Goal: Information Seeking & Learning: Check status

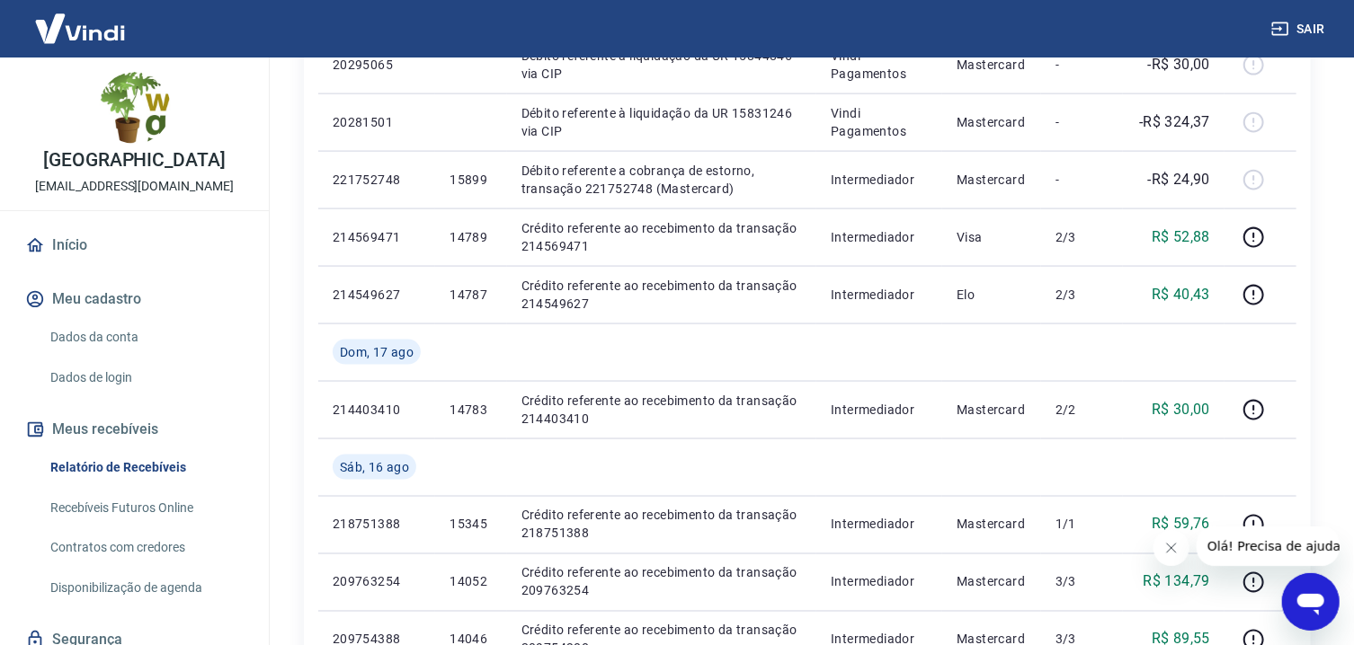
scroll to position [1446, 0]
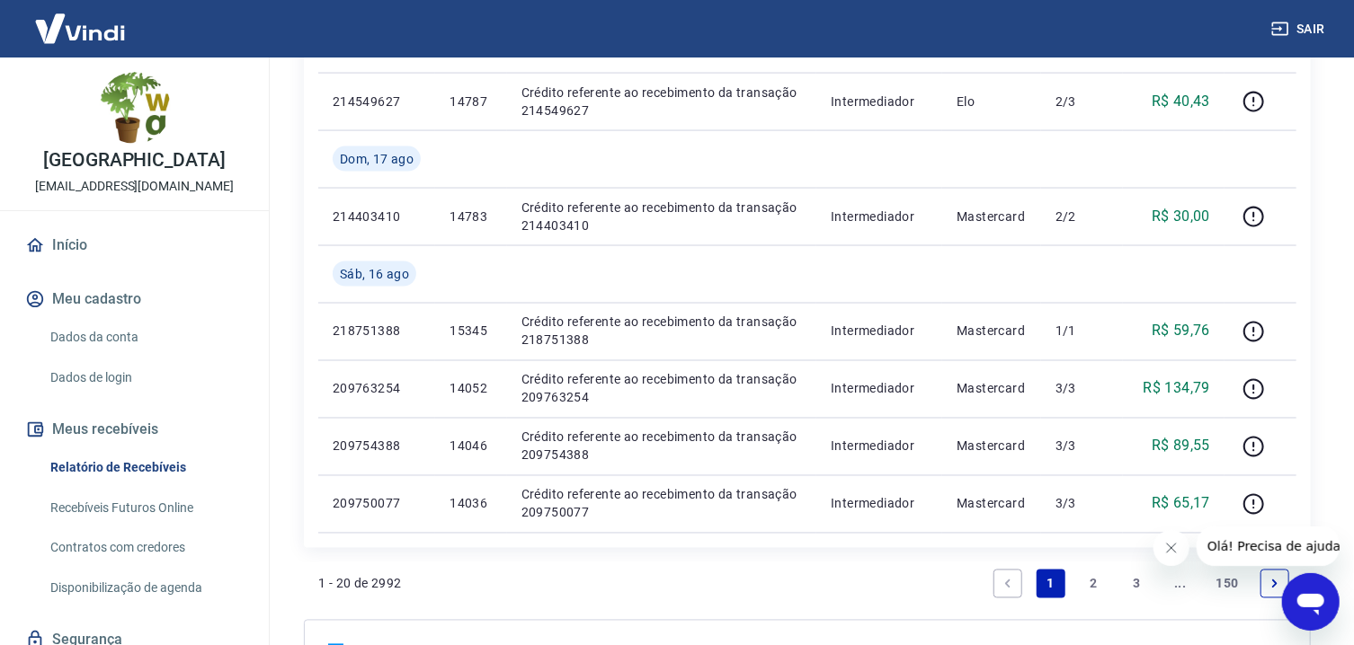
click at [1091, 582] on link "2" at bounding box center [1094, 584] width 29 height 29
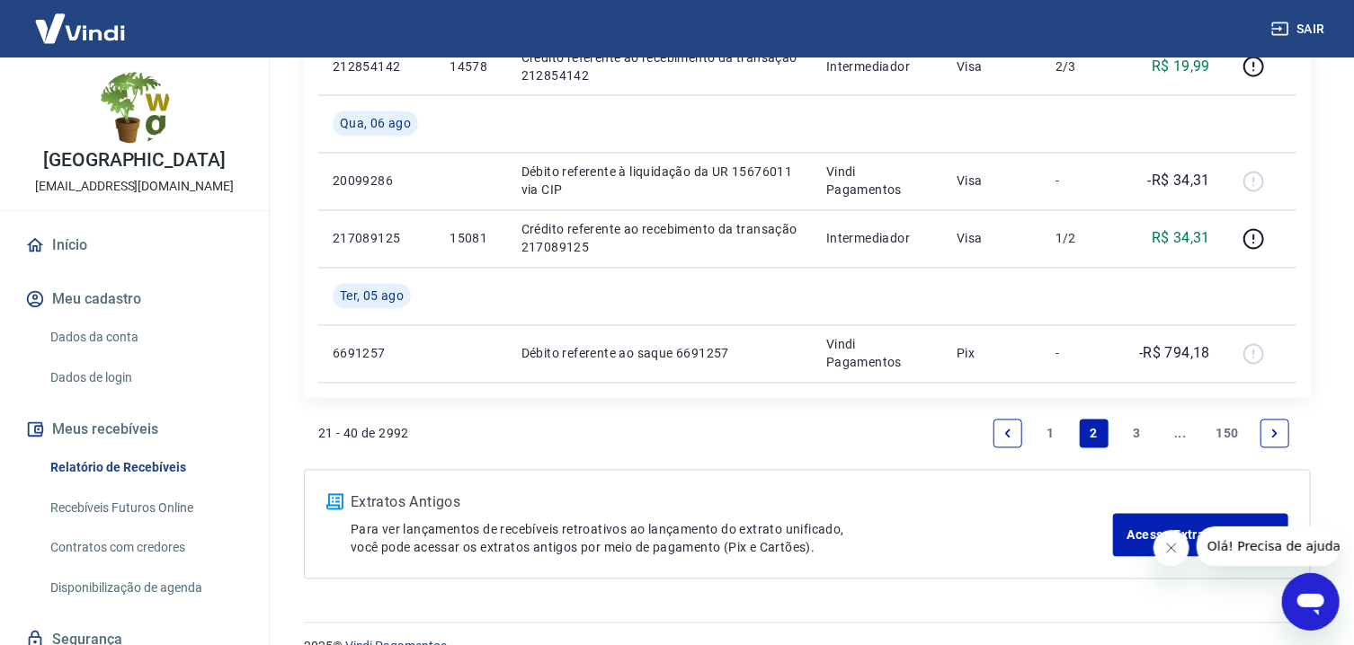
scroll to position [1687, 0]
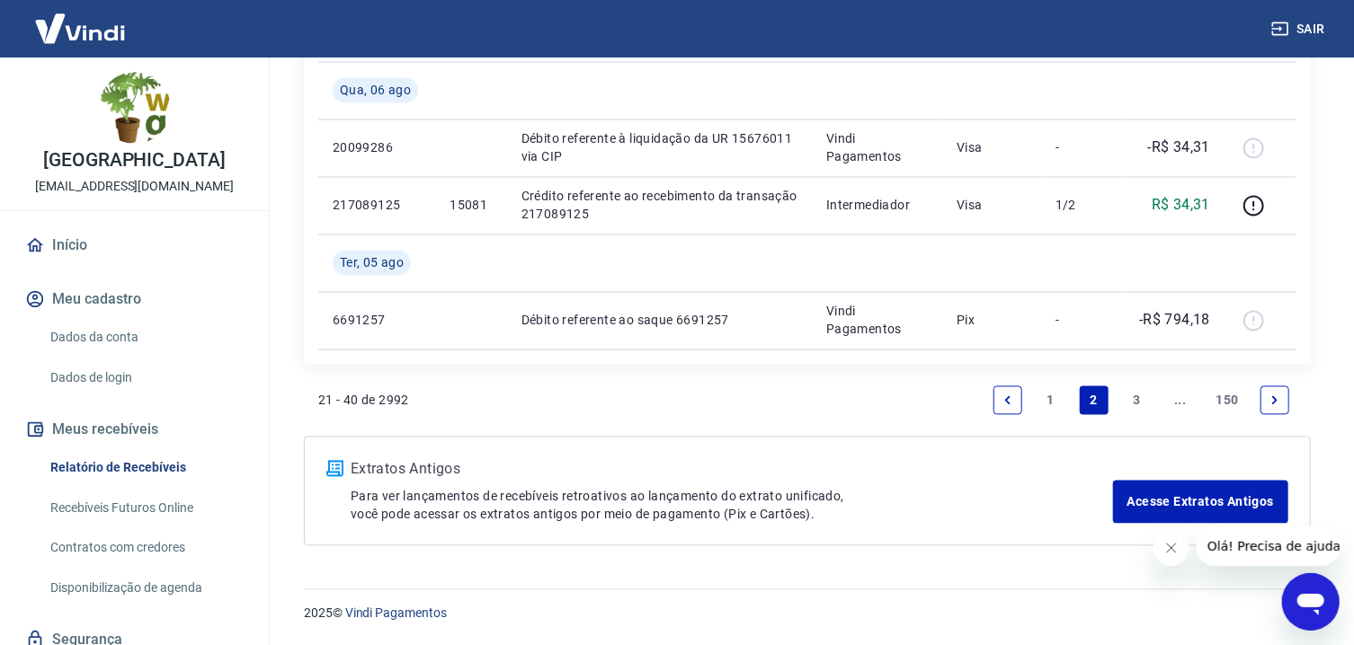
click at [1061, 403] on link "1" at bounding box center [1051, 401] width 29 height 29
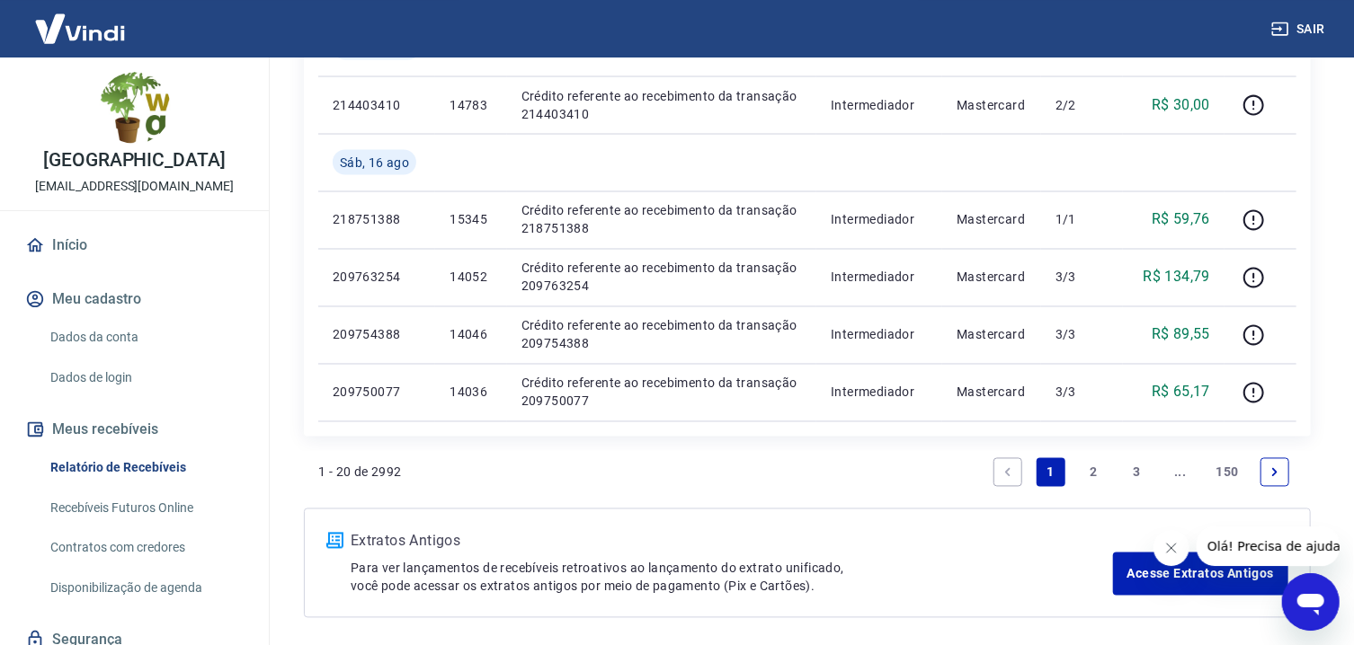
scroll to position [1533, 0]
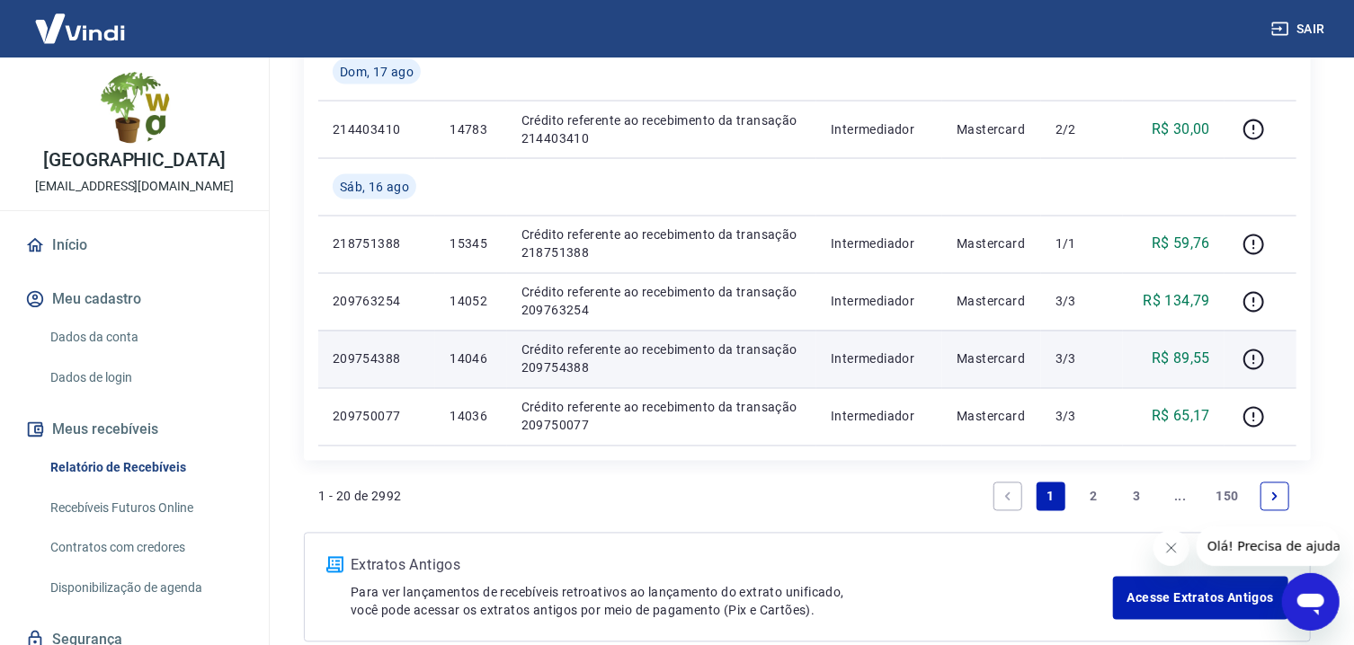
drag, startPoint x: 371, startPoint y: 252, endPoint x: 377, endPoint y: 369, distance: 117.9
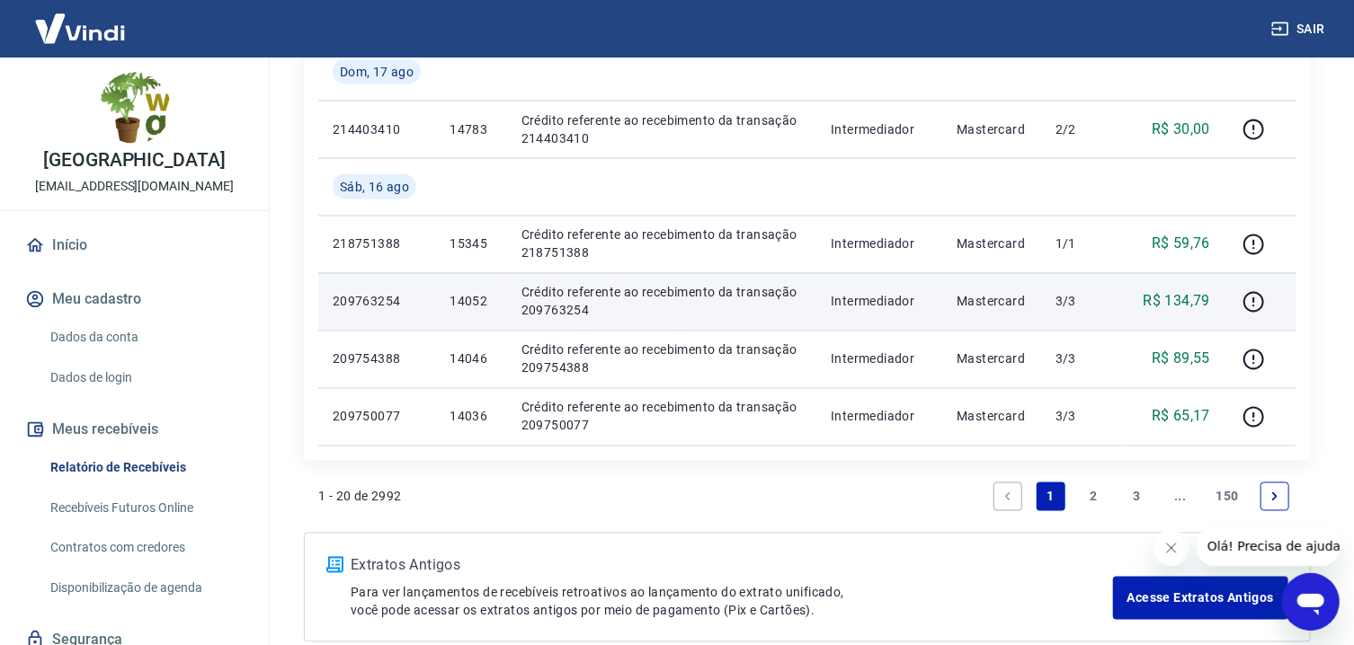
click at [719, 305] on p "Crédito referente ao recebimento da transação 209763254" at bounding box center [661, 302] width 280 height 36
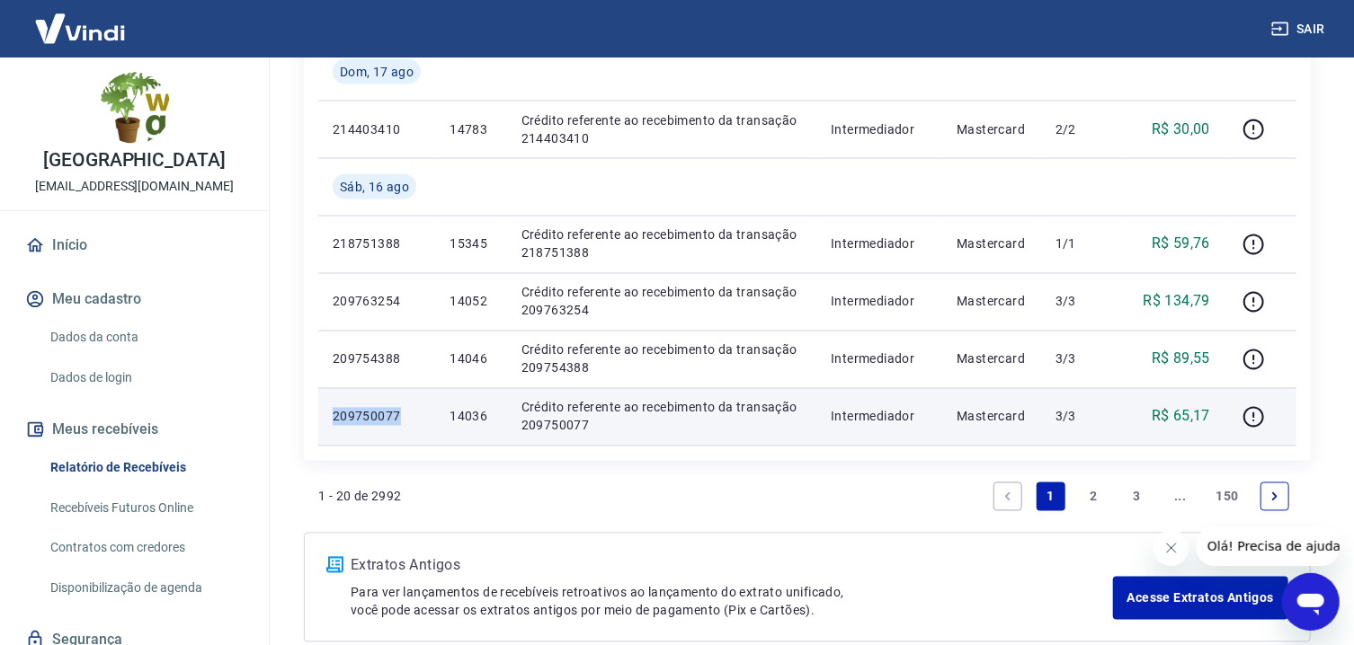
drag, startPoint x: 479, startPoint y: 291, endPoint x: 479, endPoint y: 410, distance: 118.7
copy p "209750077"
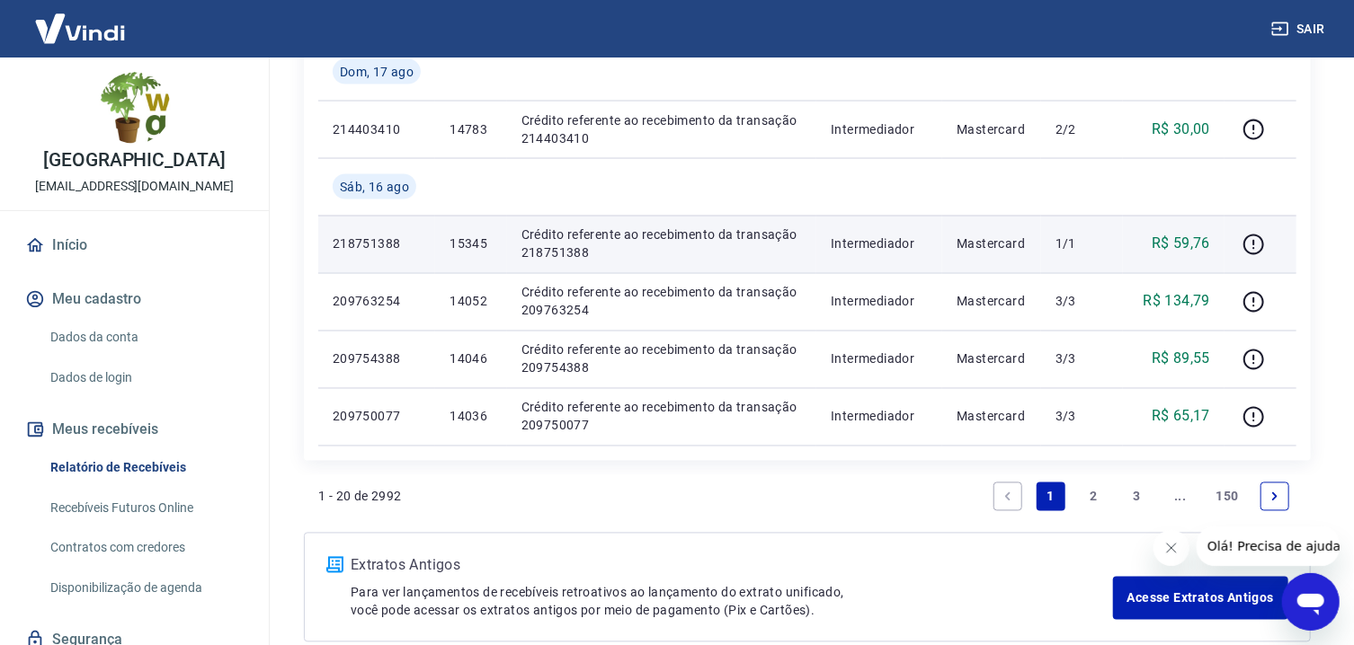
click at [429, 240] on td "218751388" at bounding box center [376, 245] width 117 height 58
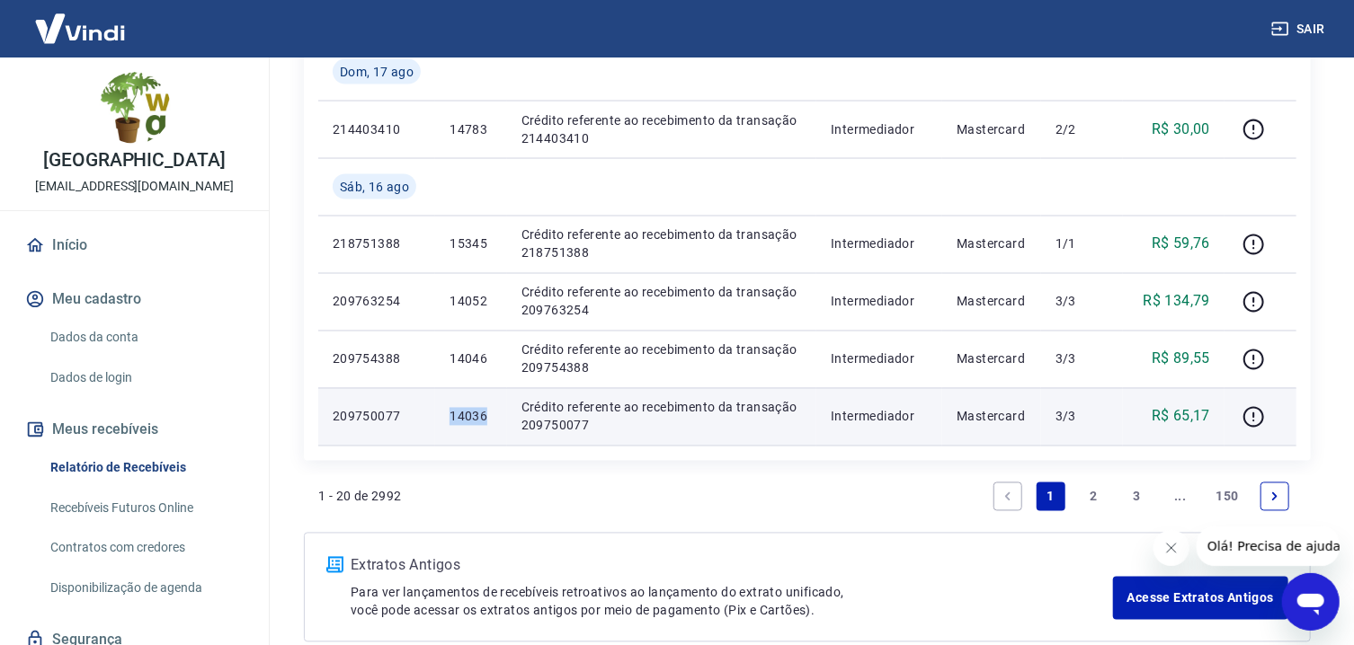
drag, startPoint x: 544, startPoint y: 288, endPoint x: 544, endPoint y: 403, distance: 115.1
copy p "14036"
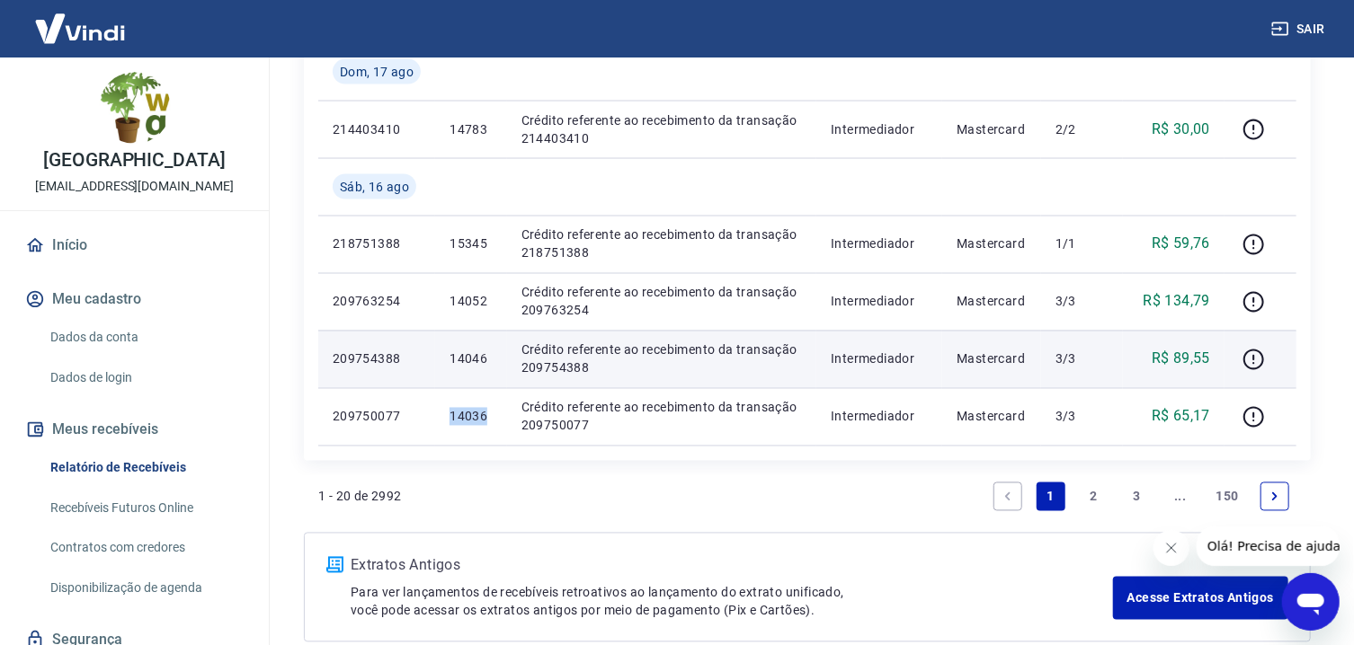
click at [530, 351] on p "Crédito referente ao recebimento da transação 209754388" at bounding box center [661, 360] width 280 height 36
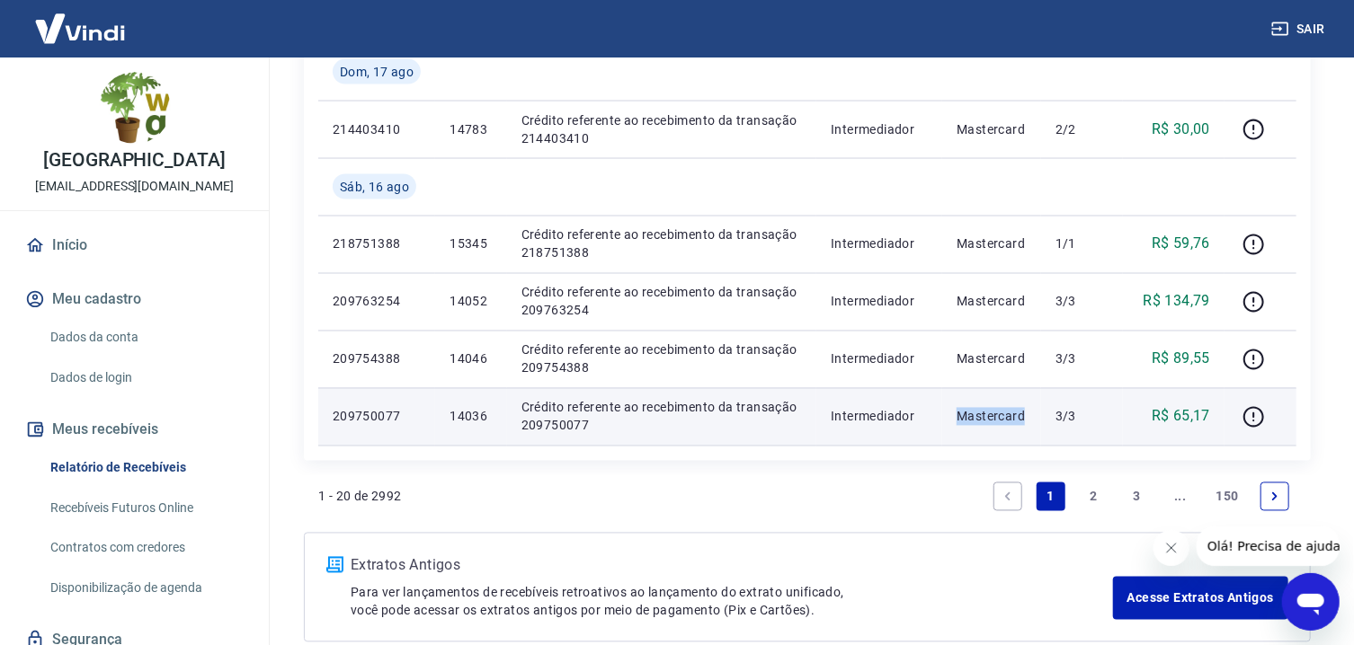
drag, startPoint x: 1064, startPoint y: 252, endPoint x: 1074, endPoint y: 425, distance: 173.8
copy p "Mastercard"
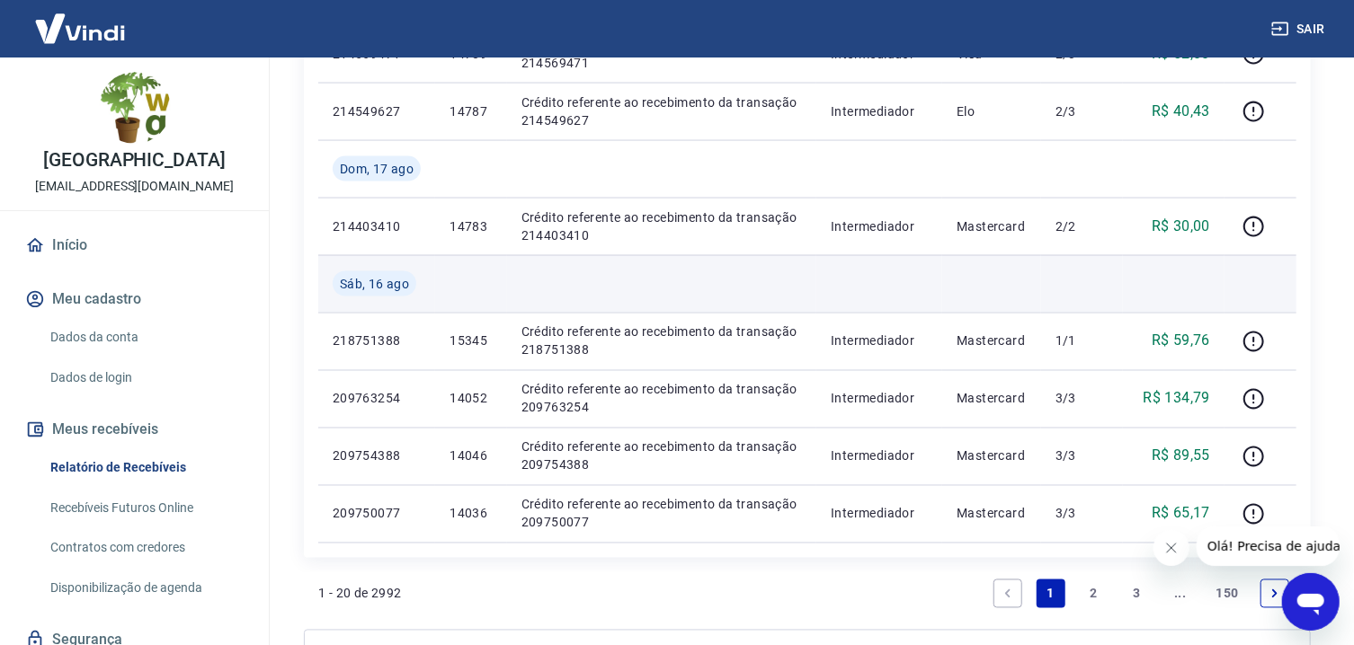
click at [612, 275] on td at bounding box center [661, 284] width 309 height 58
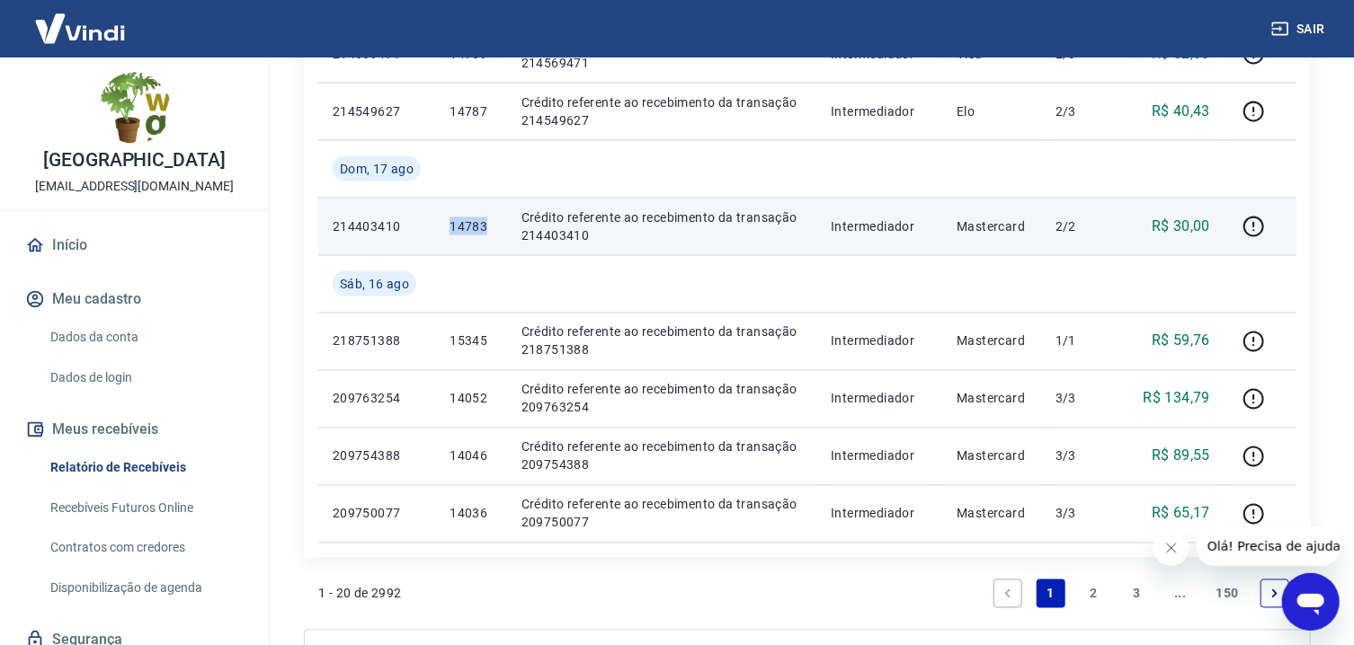
click at [601, 232] on p "Crédito referente ao recebimento da transação 214403410" at bounding box center [661, 227] width 280 height 36
copy p "14783"
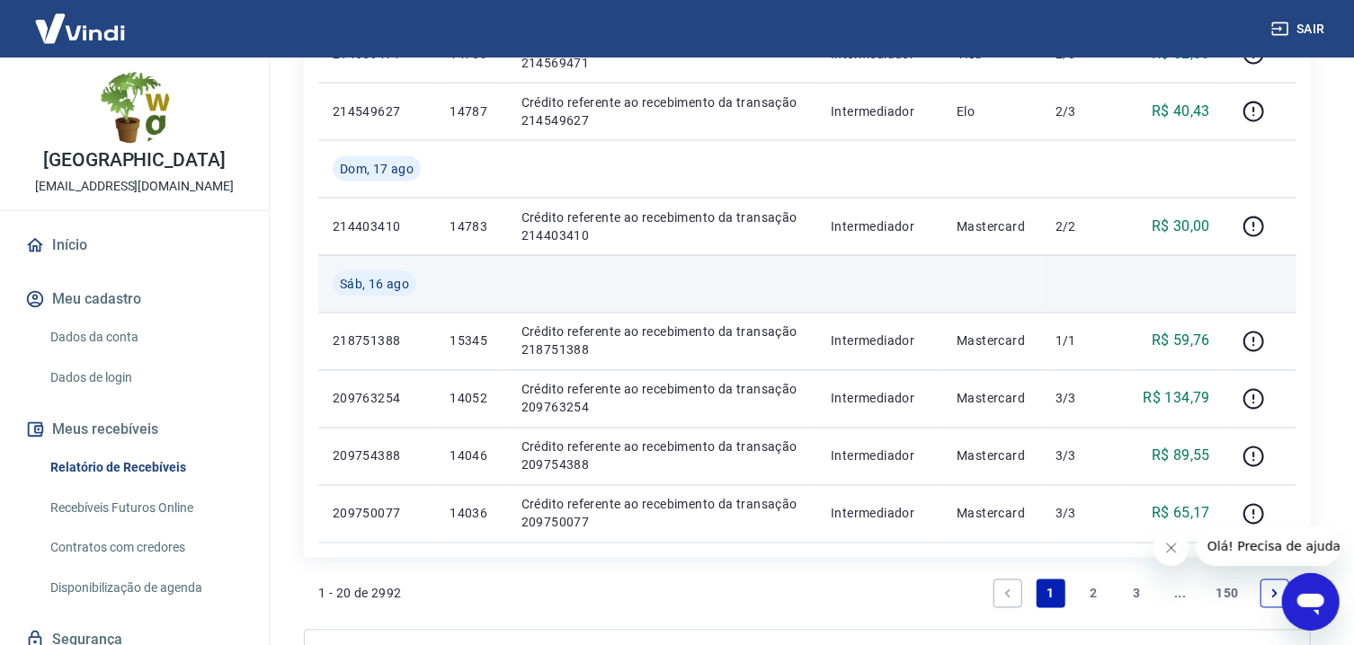
click at [547, 300] on td at bounding box center [661, 284] width 309 height 58
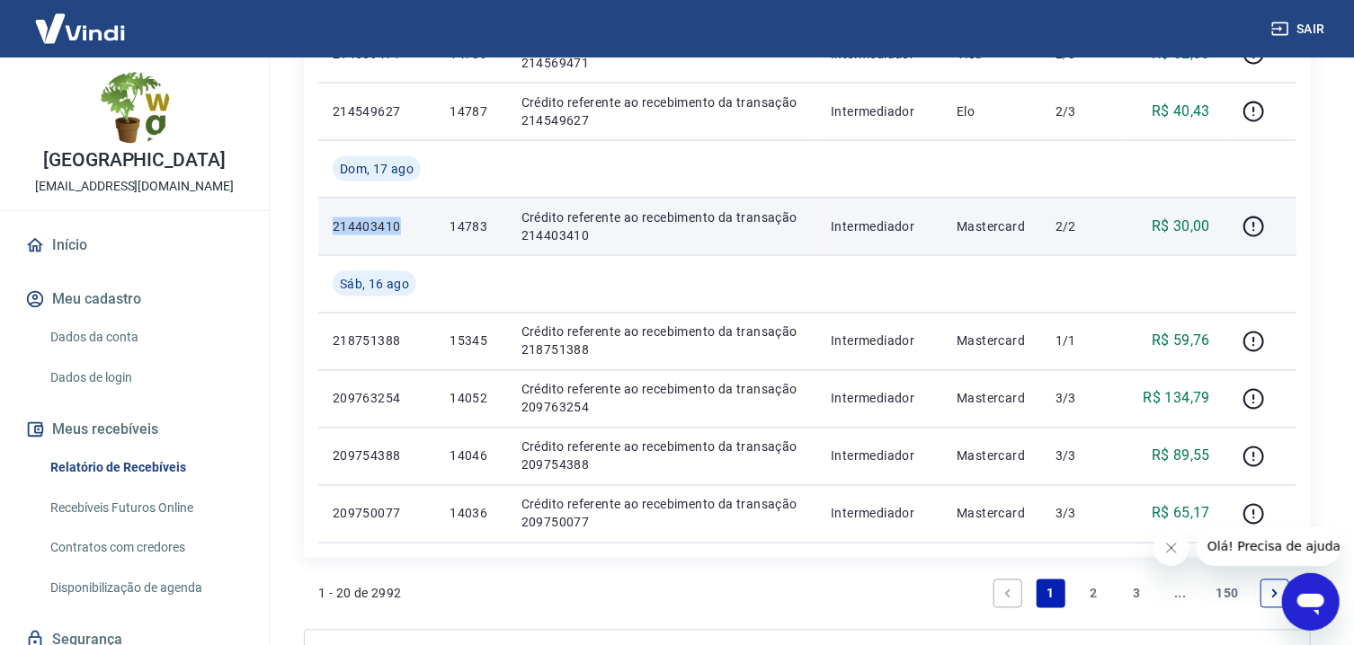
click at [474, 234] on p "14783" at bounding box center [470, 227] width 42 height 18
copy p "214403410"
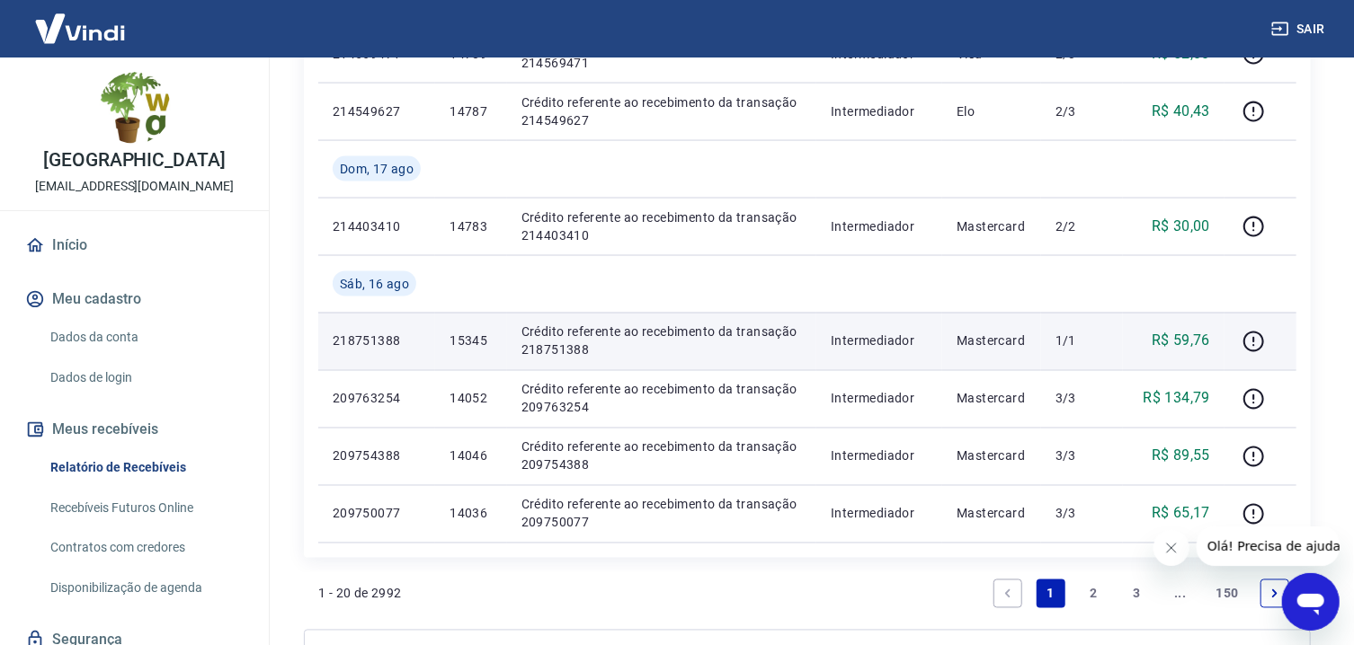
click at [673, 320] on td "Crédito referente ao recebimento da transação 218751388" at bounding box center [661, 342] width 309 height 58
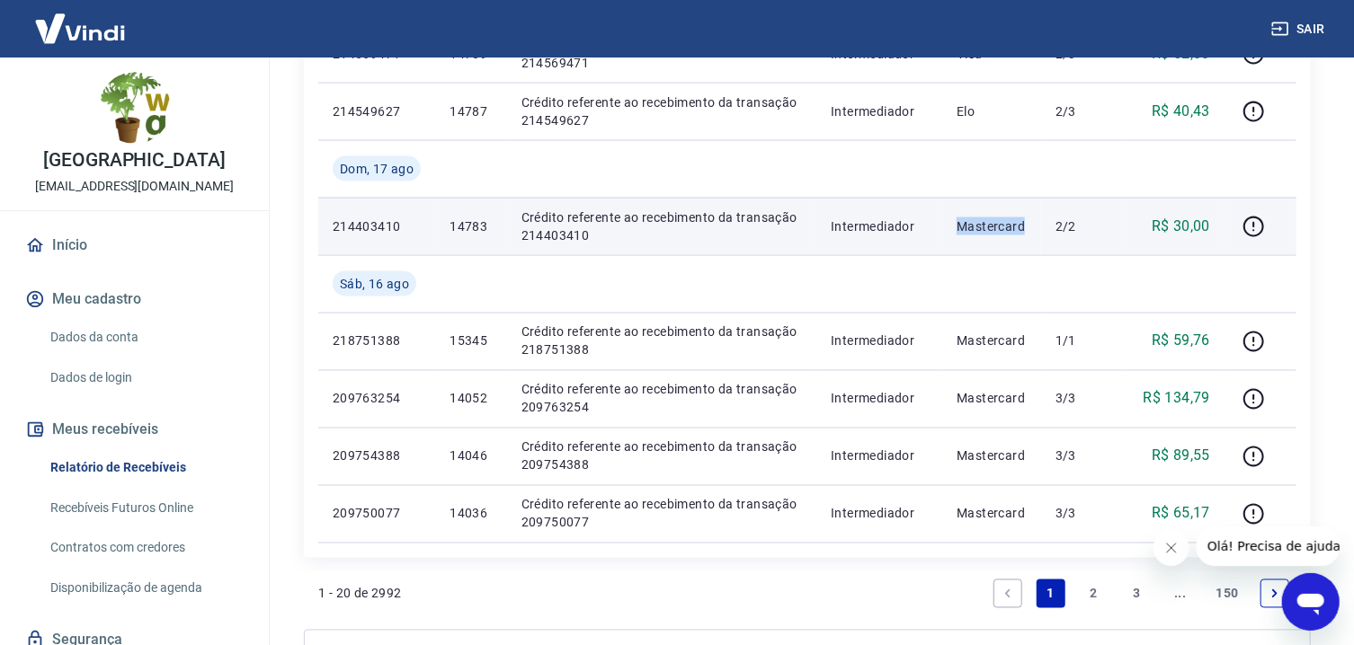
click at [1055, 234] on td "2/2" at bounding box center [1082, 227] width 82 height 58
copy p "Mastercard"
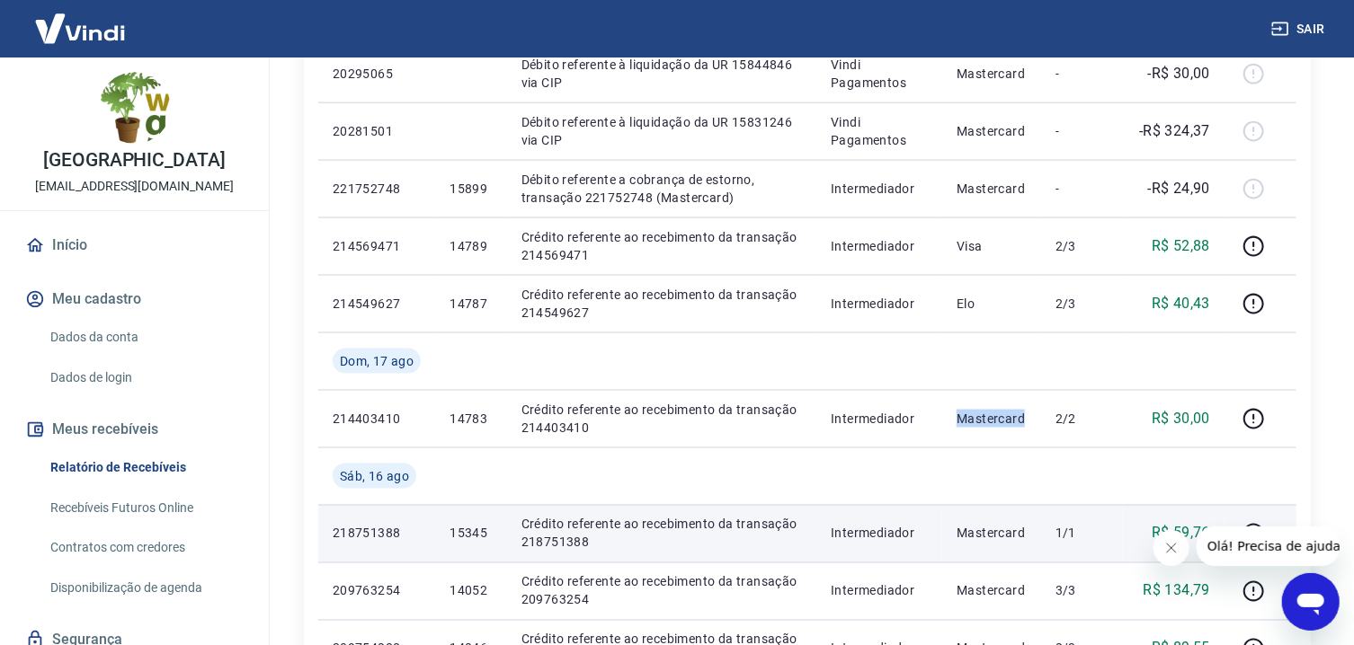
scroll to position [1147, 0]
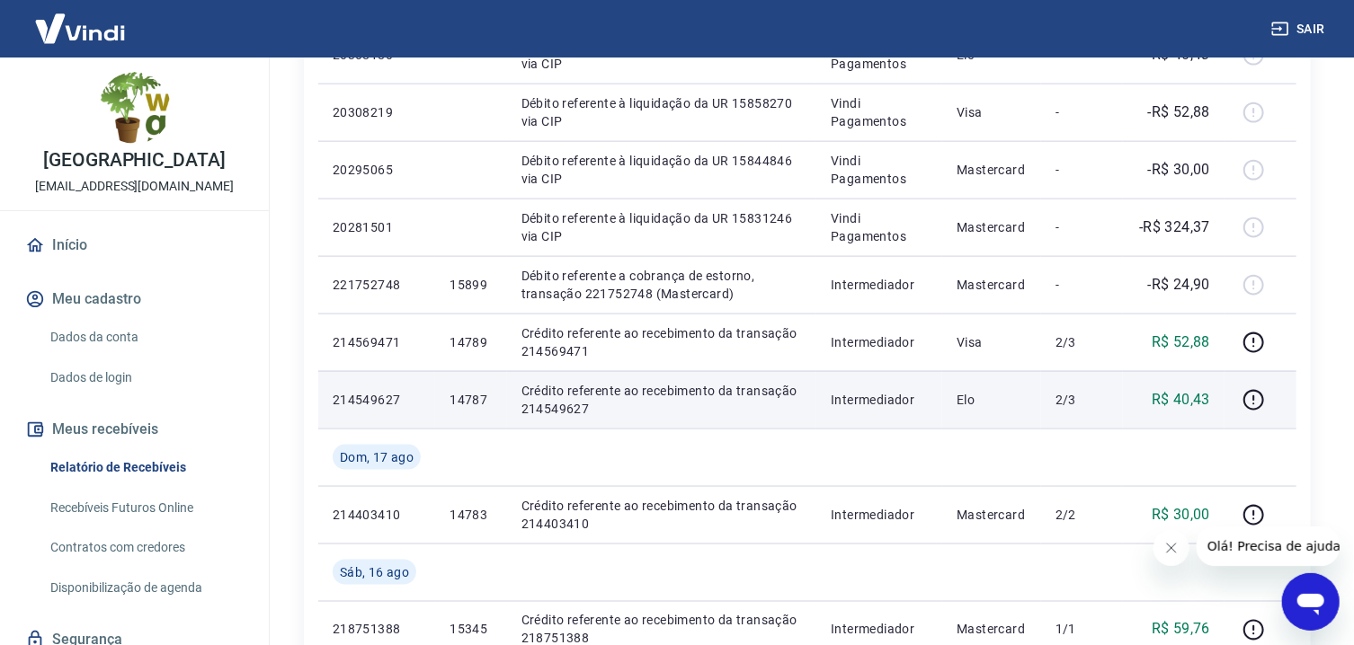
click at [815, 381] on td "Crédito referente ao recebimento da transação 214549627" at bounding box center [661, 400] width 309 height 58
click at [605, 396] on p "Crédito referente ao recebimento da transação 214549627" at bounding box center [661, 400] width 280 height 36
drag, startPoint x: 628, startPoint y: 351, endPoint x: 628, endPoint y: 388, distance: 37.8
click at [628, 388] on tbody "[DATE] 20418348 Débito referente à liquidação da UR 15952217 via CIP Vindi Paga…" at bounding box center [807, 26] width 978 height 1611
copy p "14787"
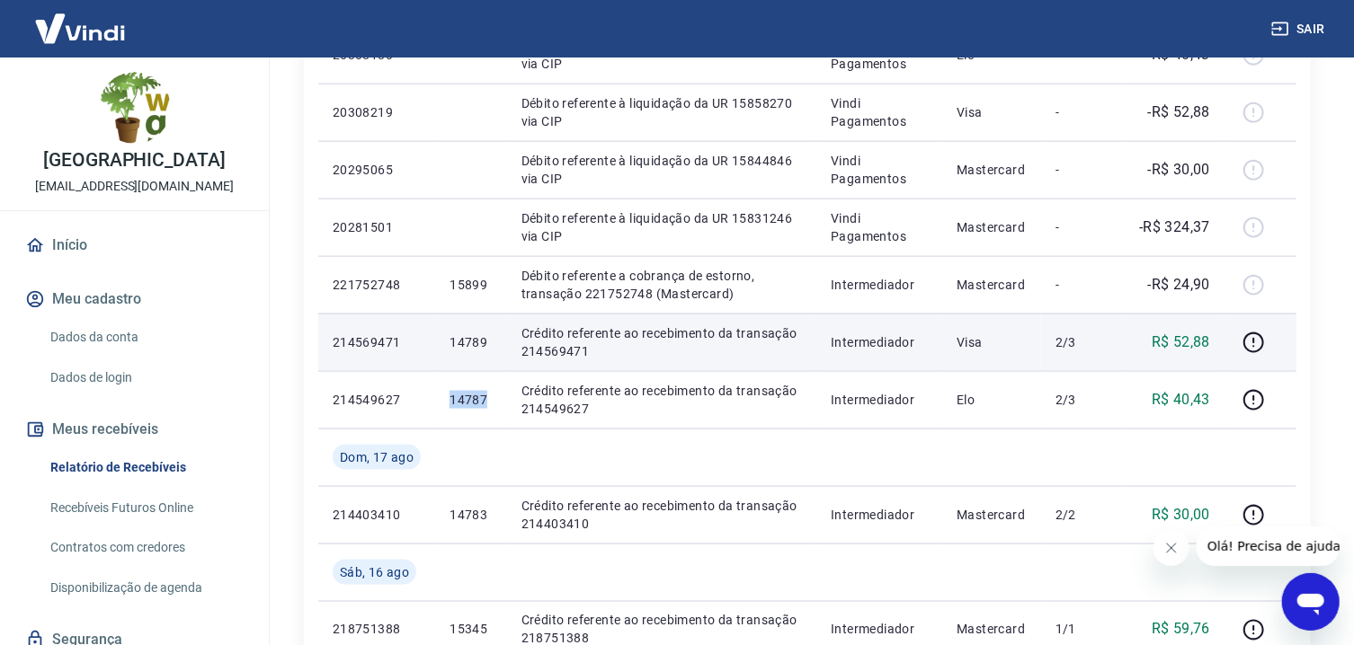
click at [577, 322] on td "Crédito referente ao recebimento da transação 214569471" at bounding box center [661, 343] width 309 height 58
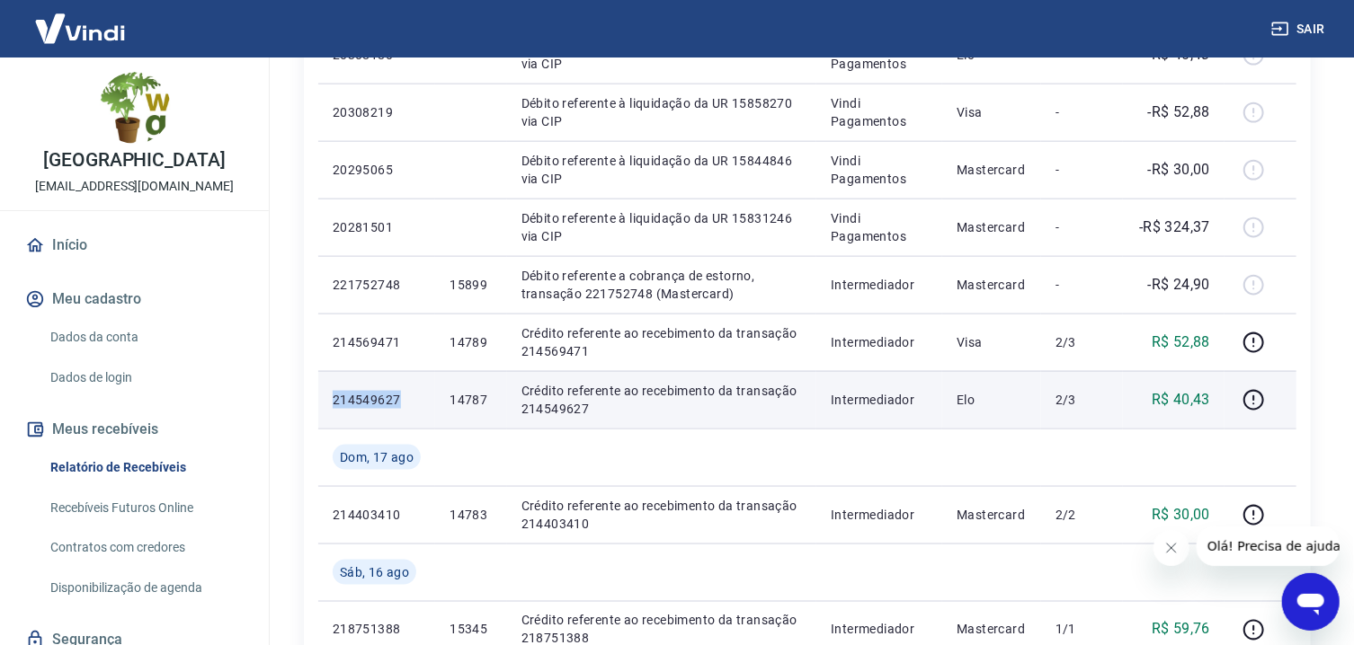
drag, startPoint x: 482, startPoint y: 346, endPoint x: 482, endPoint y: 387, distance: 41.4
click at [482, 387] on tbody "[DATE] 20418348 Débito referente à liquidação da UR 15952217 via CIP Vindi Paga…" at bounding box center [807, 26] width 978 height 1611
copy p "214549627"
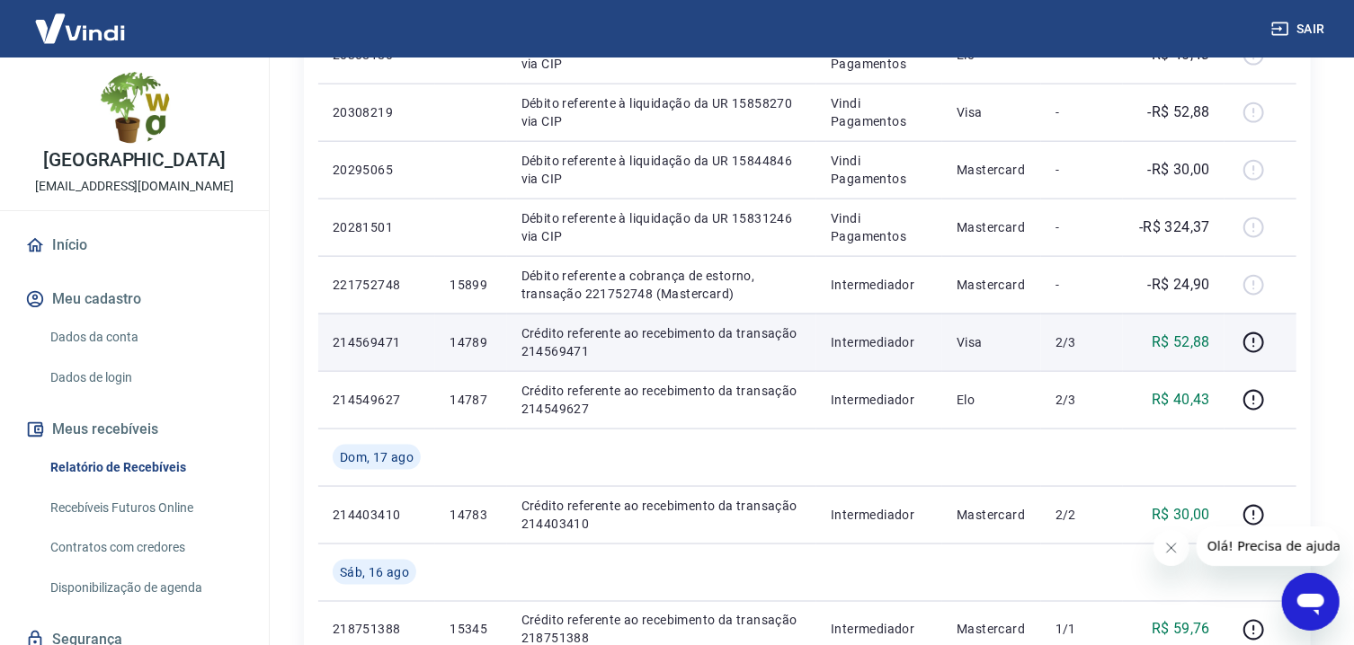
click at [1029, 320] on td "Visa" at bounding box center [991, 343] width 99 height 58
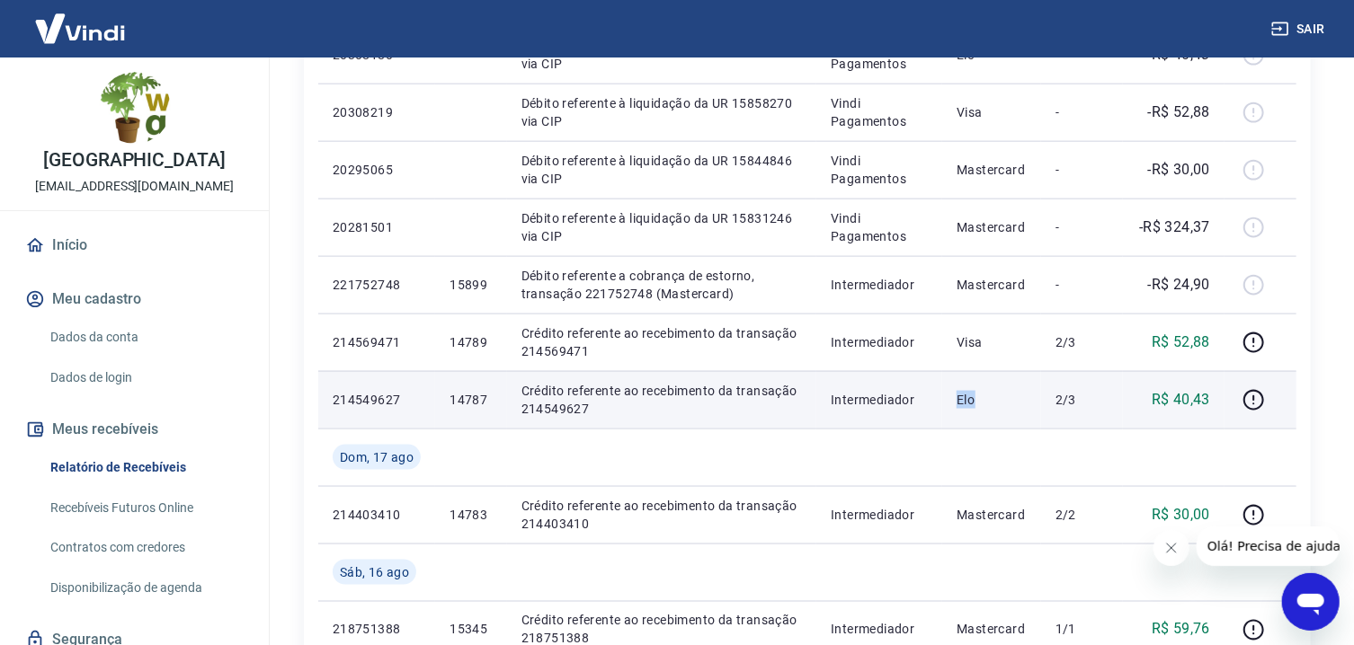
drag, startPoint x: 1070, startPoint y: 345, endPoint x: 1076, endPoint y: 390, distance: 45.4
click at [1076, 390] on tbody "[DATE] 20418348 Débito referente à liquidação da UR 15952217 via CIP Vindi Paga…" at bounding box center [807, 26] width 978 height 1611
copy p "Elo"
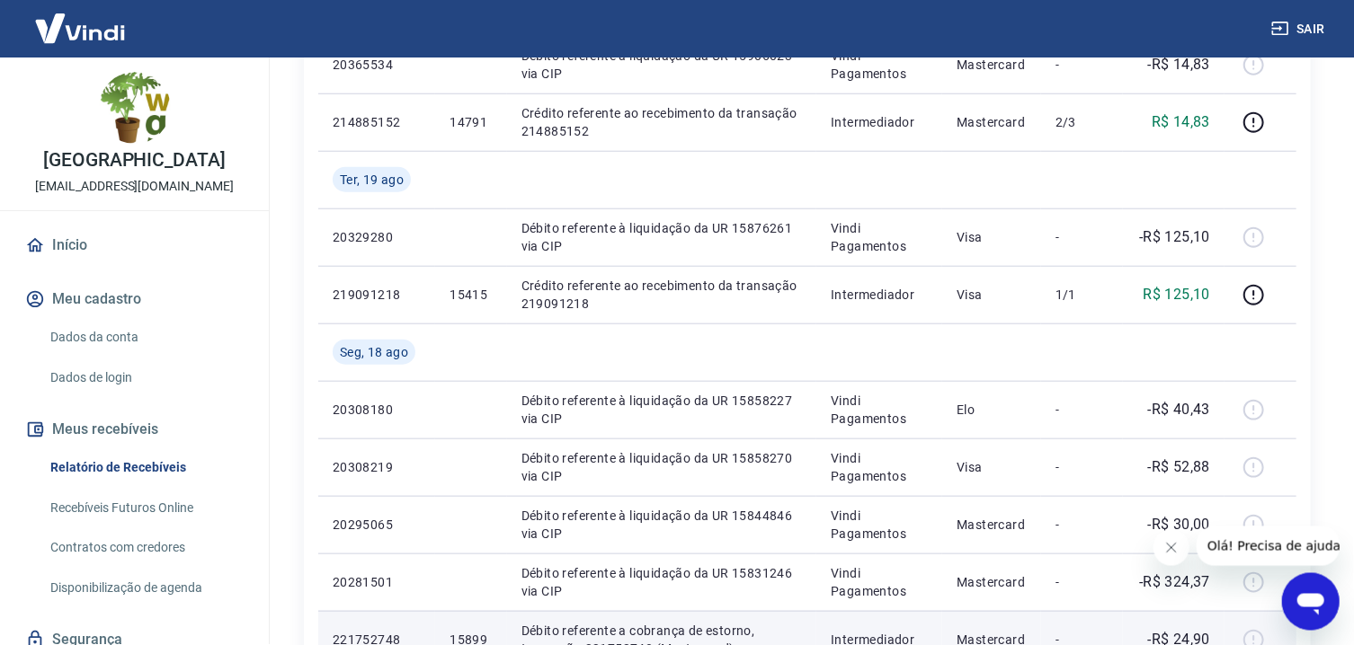
scroll to position [761, 0]
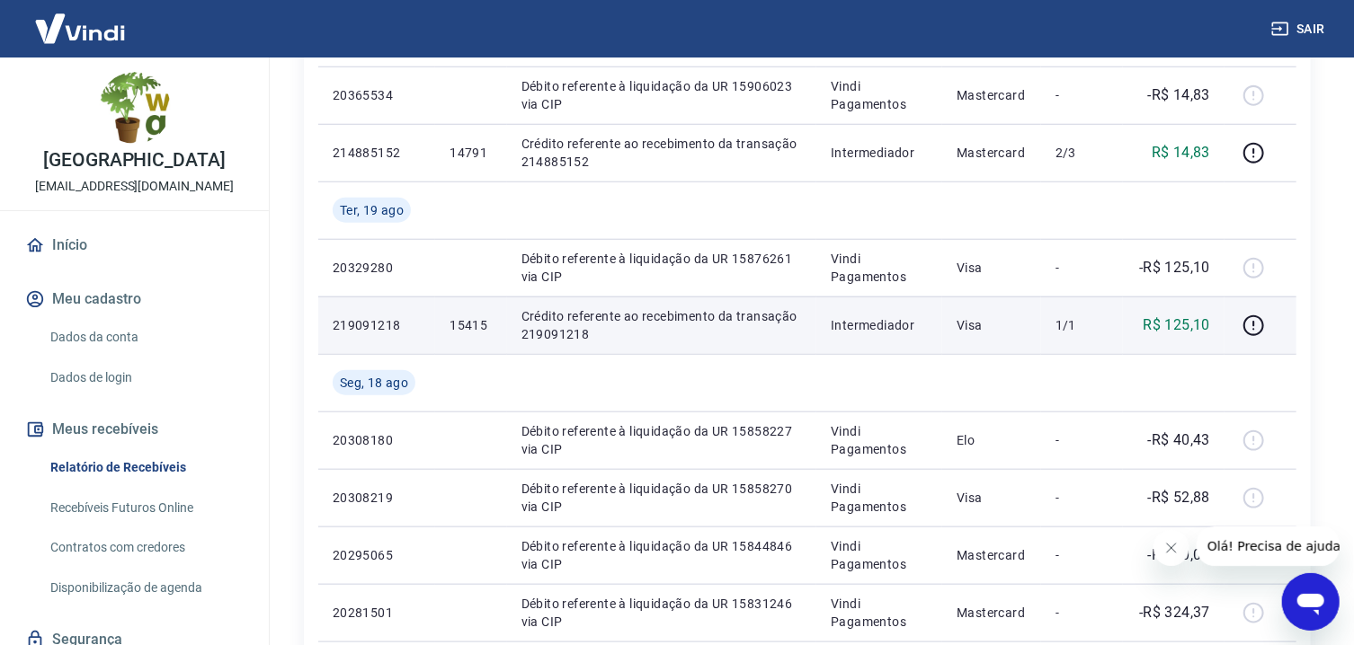
click at [587, 337] on p "Crédito referente ao recebimento da transação 219091218" at bounding box center [661, 325] width 280 height 36
click at [636, 322] on p "Crédito referente ao recebimento da transação 219091218" at bounding box center [661, 325] width 280 height 36
copy p "15415"
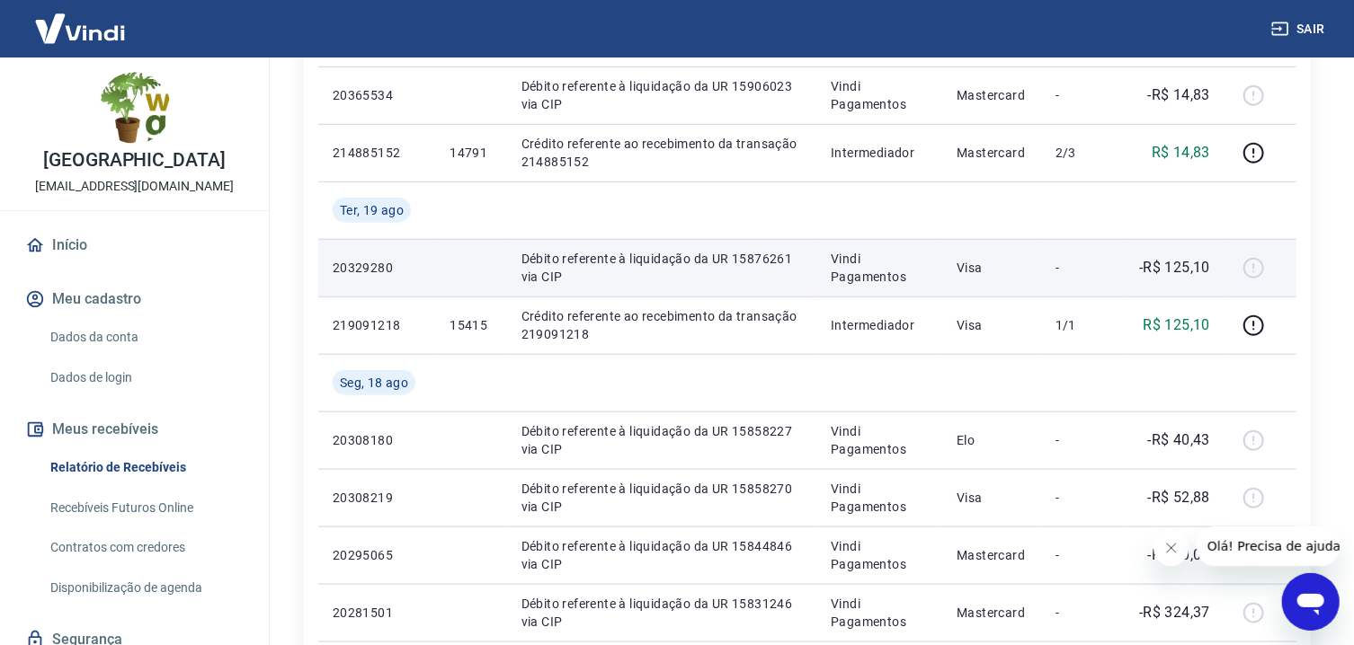
click at [685, 282] on p "Débito referente à liquidação da UR 15876261 via CIP" at bounding box center [661, 268] width 280 height 36
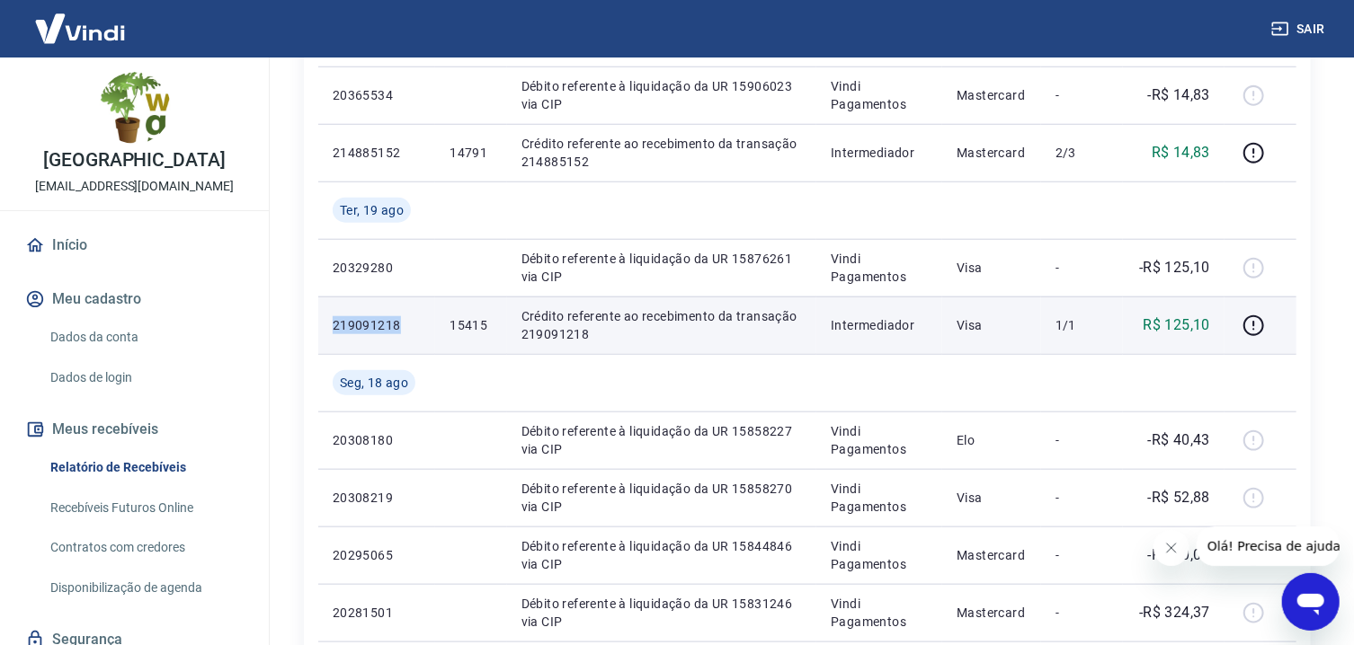
click at [462, 315] on td "15415" at bounding box center [470, 326] width 71 height 58
click at [1065, 332] on p "1/1" at bounding box center [1081, 325] width 53 height 18
click at [1073, 325] on p "1/1" at bounding box center [1081, 325] width 53 height 18
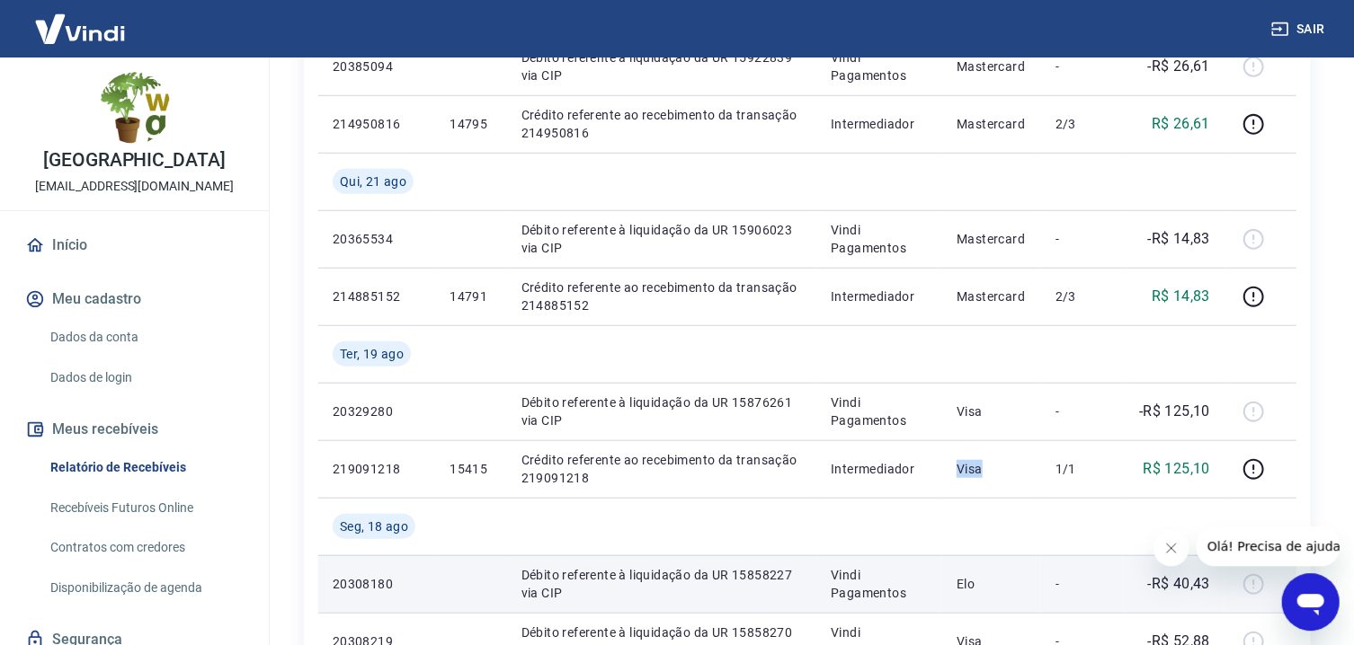
scroll to position [569, 0]
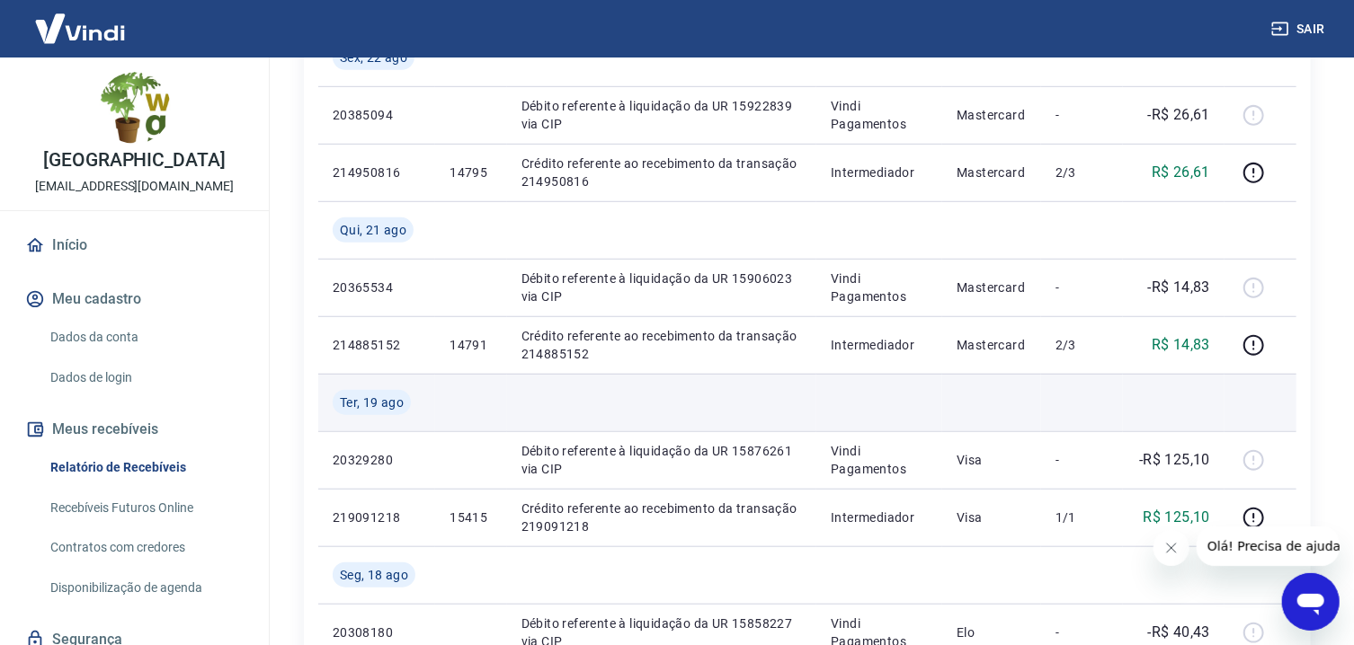
click at [534, 390] on td at bounding box center [661, 403] width 309 height 58
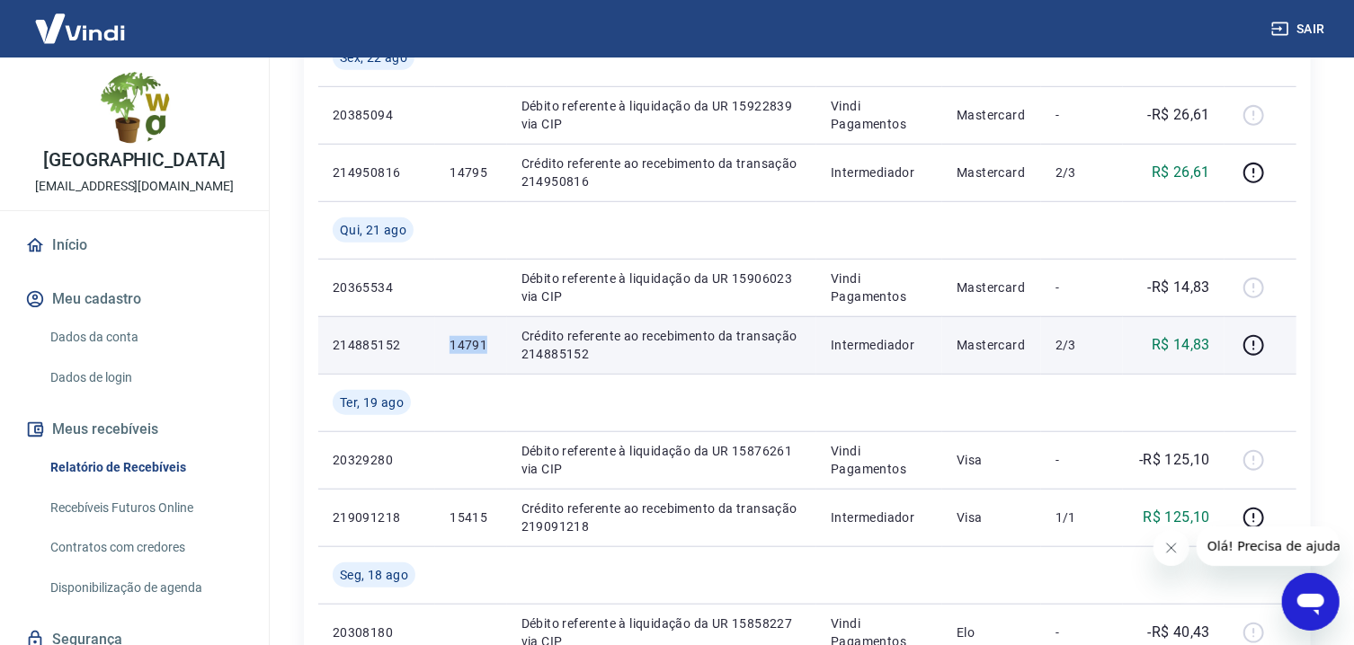
click at [609, 348] on p "Crédito referente ao recebimento da transação 214885152" at bounding box center [661, 345] width 280 height 36
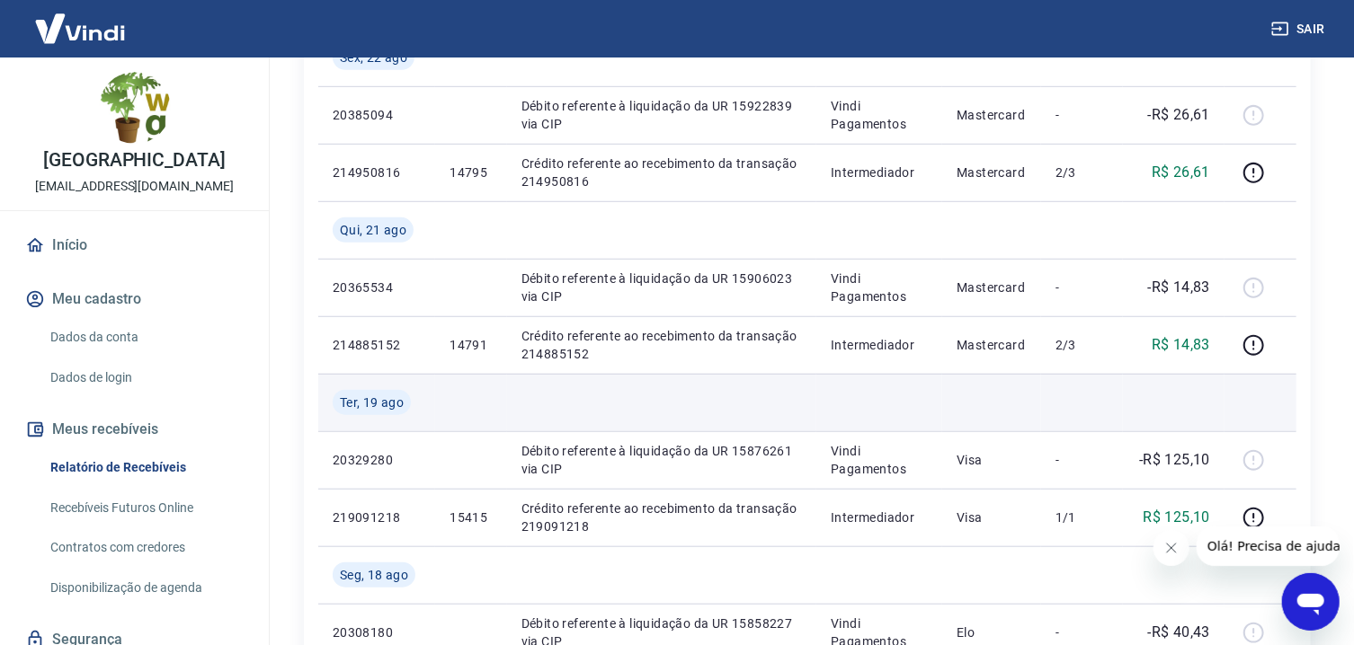
click at [782, 386] on td at bounding box center [661, 403] width 309 height 58
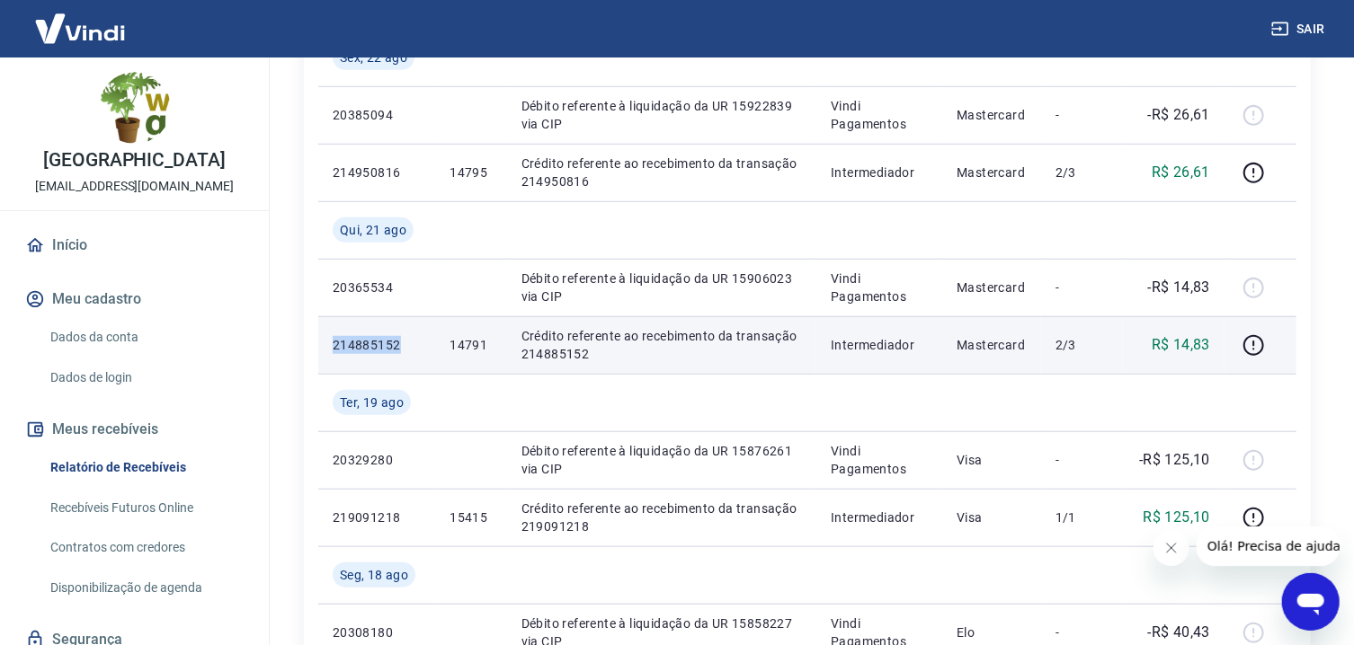
click at [491, 341] on p "14791" at bounding box center [470, 345] width 42 height 18
click at [1064, 350] on p "2/3" at bounding box center [1081, 345] width 53 height 18
click at [1065, 347] on p "2/3" at bounding box center [1081, 345] width 53 height 18
click at [1073, 353] on p "2/3" at bounding box center [1081, 345] width 53 height 18
click at [1116, 369] on td "2/3" at bounding box center [1082, 345] width 82 height 58
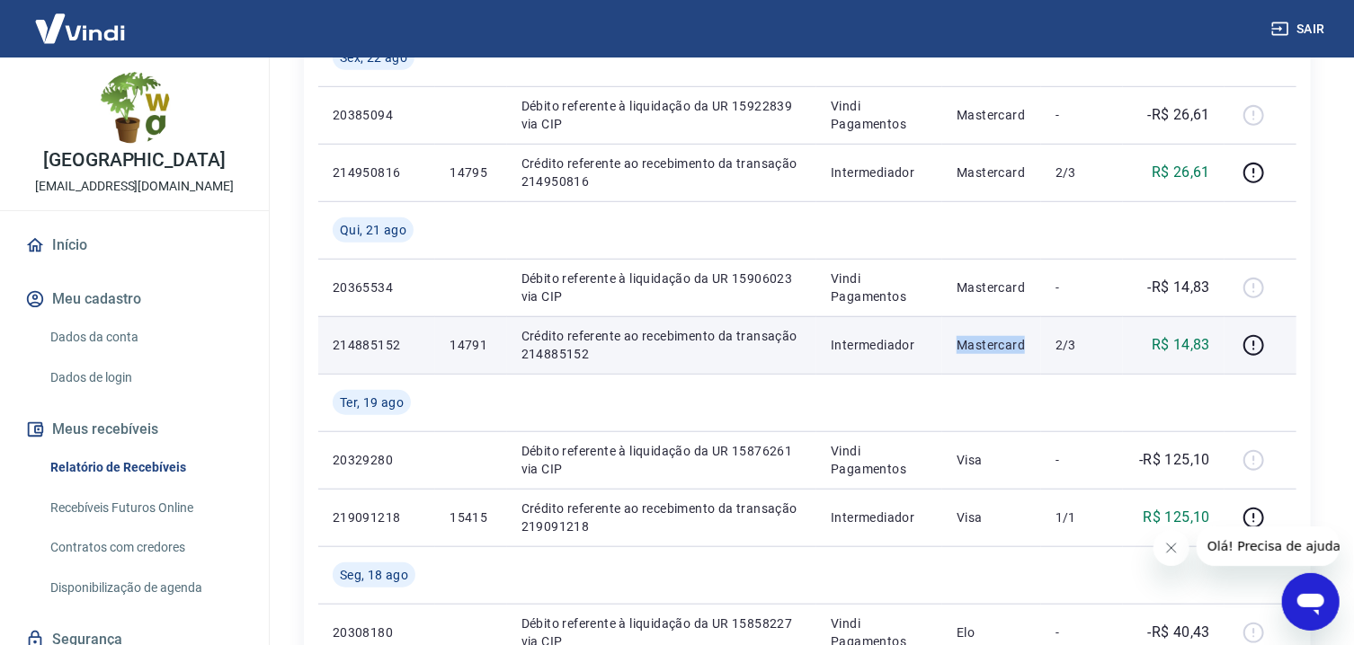
click at [1092, 352] on p "2/3" at bounding box center [1081, 345] width 53 height 18
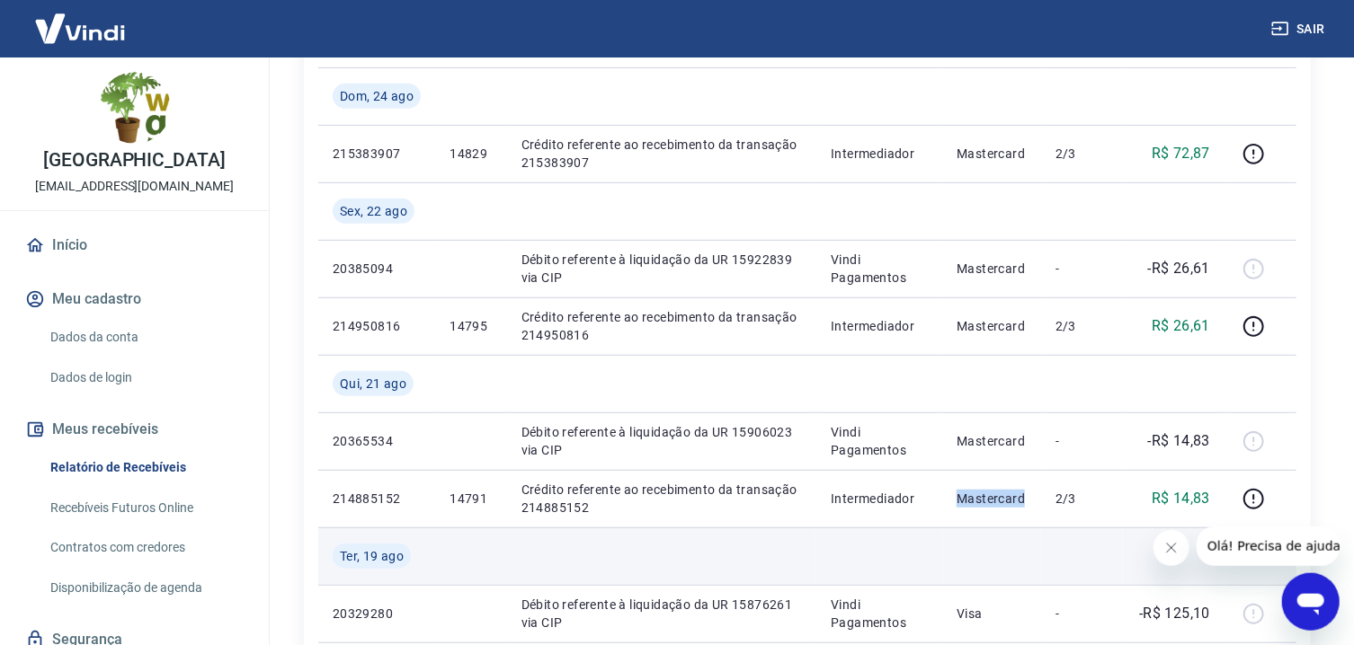
scroll to position [376, 0]
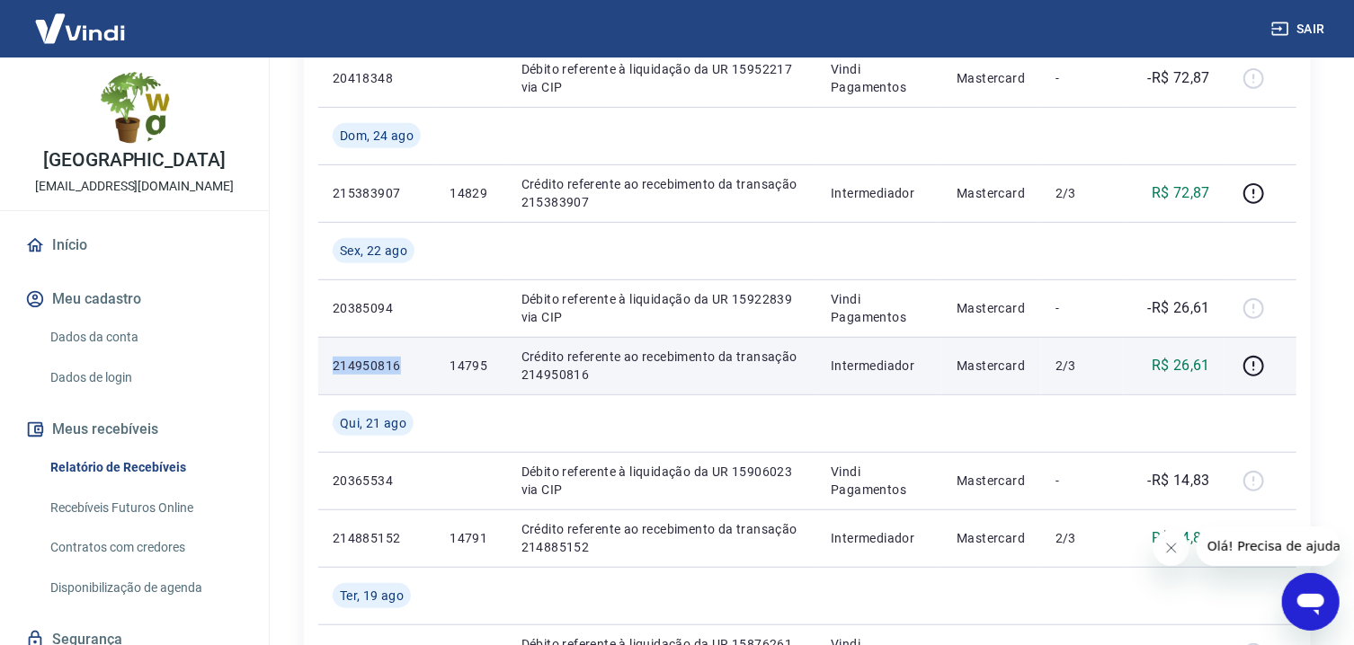
click at [490, 360] on p "14795" at bounding box center [470, 366] width 42 height 18
click at [616, 371] on p "Crédito referente ao recebimento da transação 214950816" at bounding box center [661, 366] width 280 height 36
click at [651, 369] on p "Crédito referente ao recebimento da transação 214950816" at bounding box center [661, 366] width 280 height 36
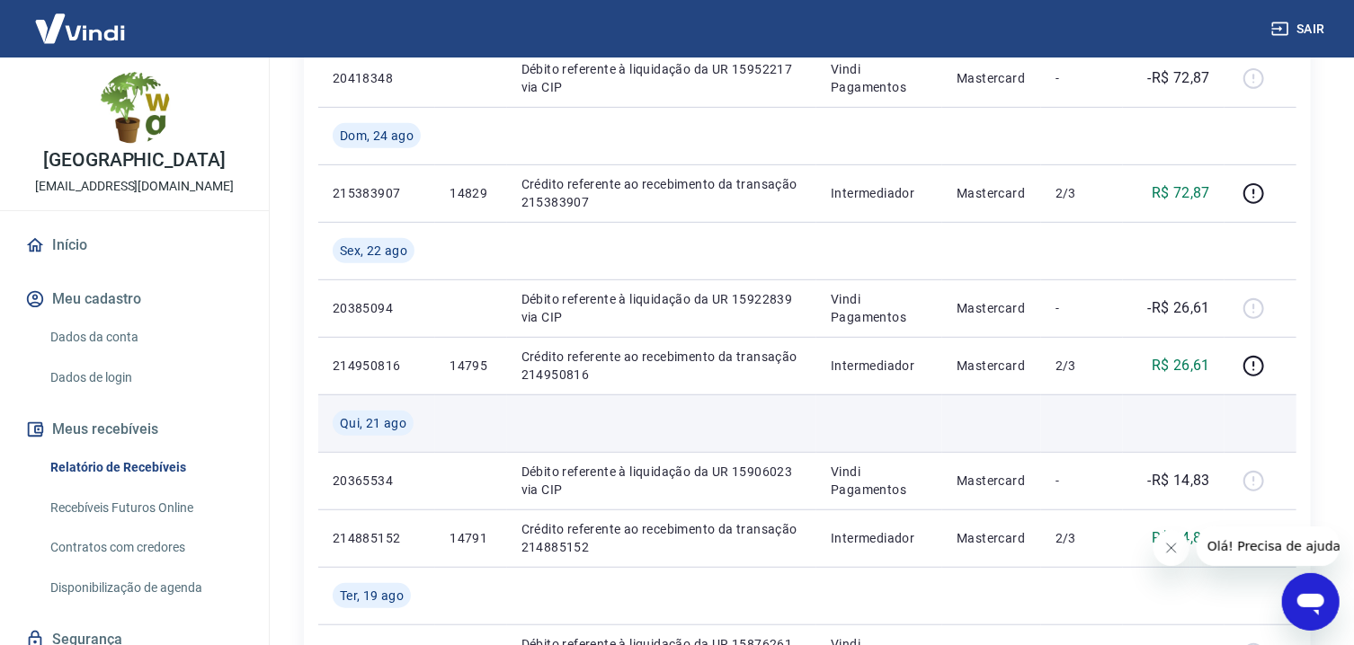
click at [942, 401] on td at bounding box center [879, 424] width 126 height 58
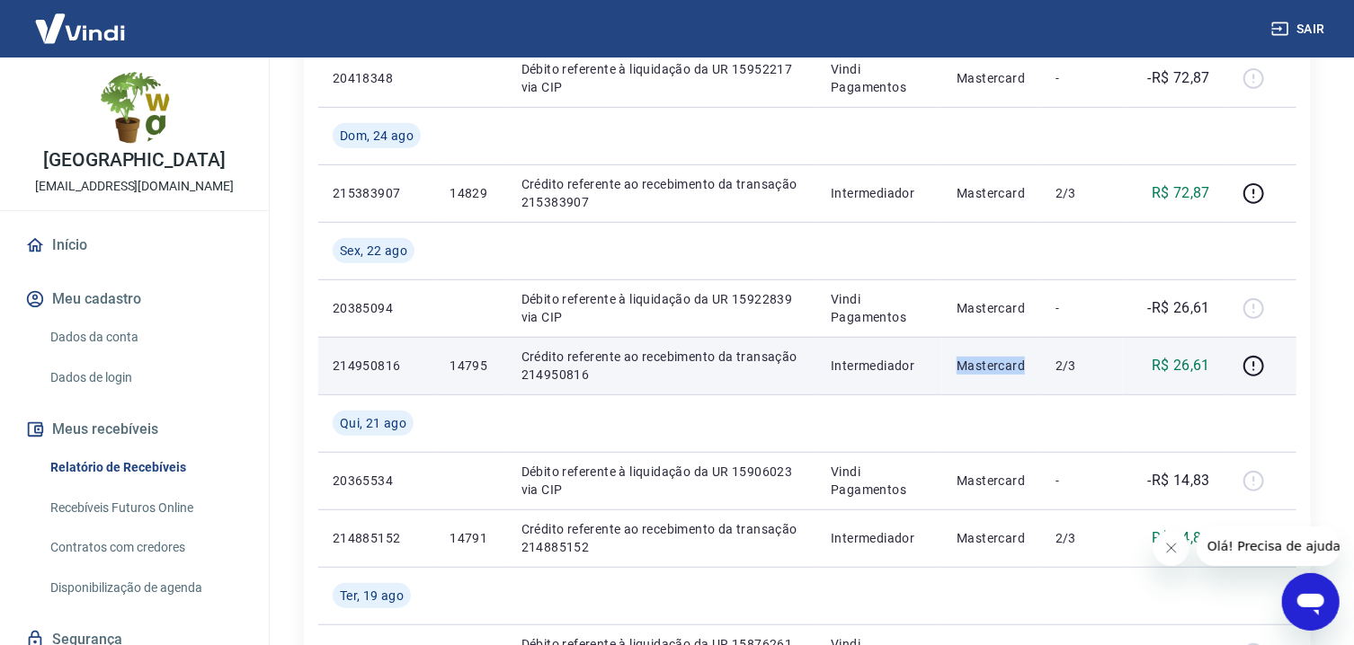
click at [1079, 371] on p "2/3" at bounding box center [1081, 366] width 53 height 18
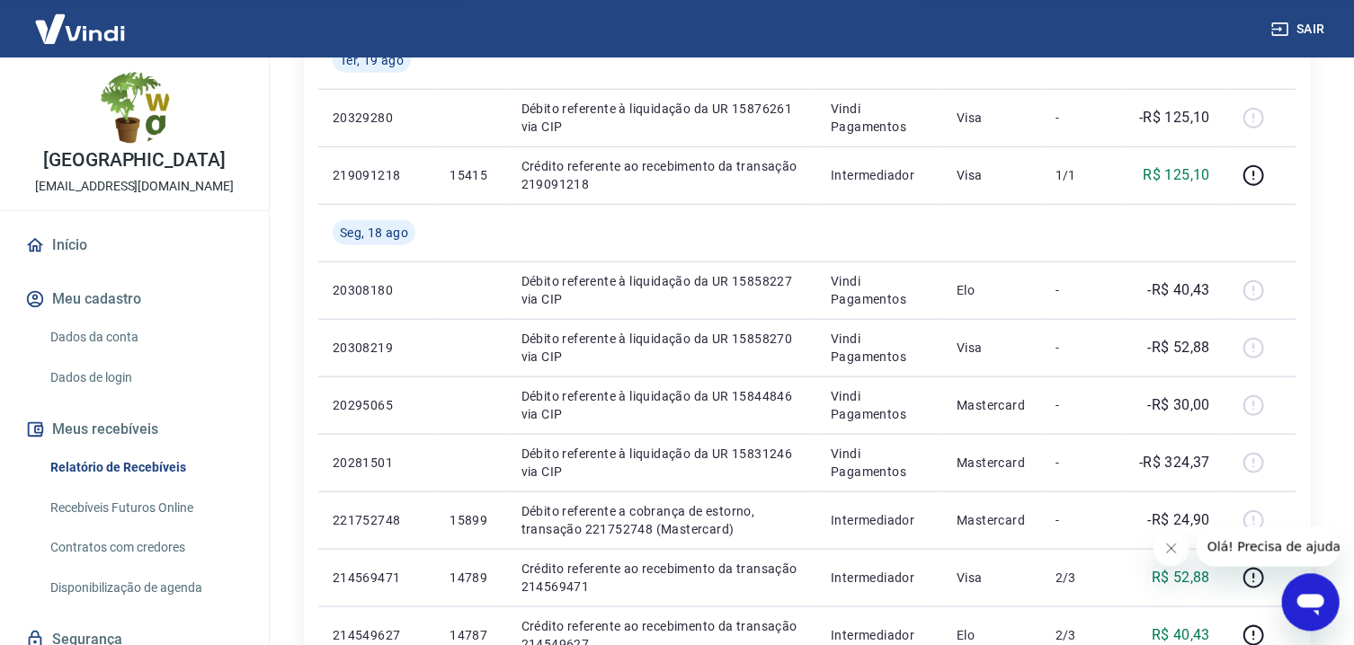
scroll to position [858, 0]
